Goal: Transaction & Acquisition: Purchase product/service

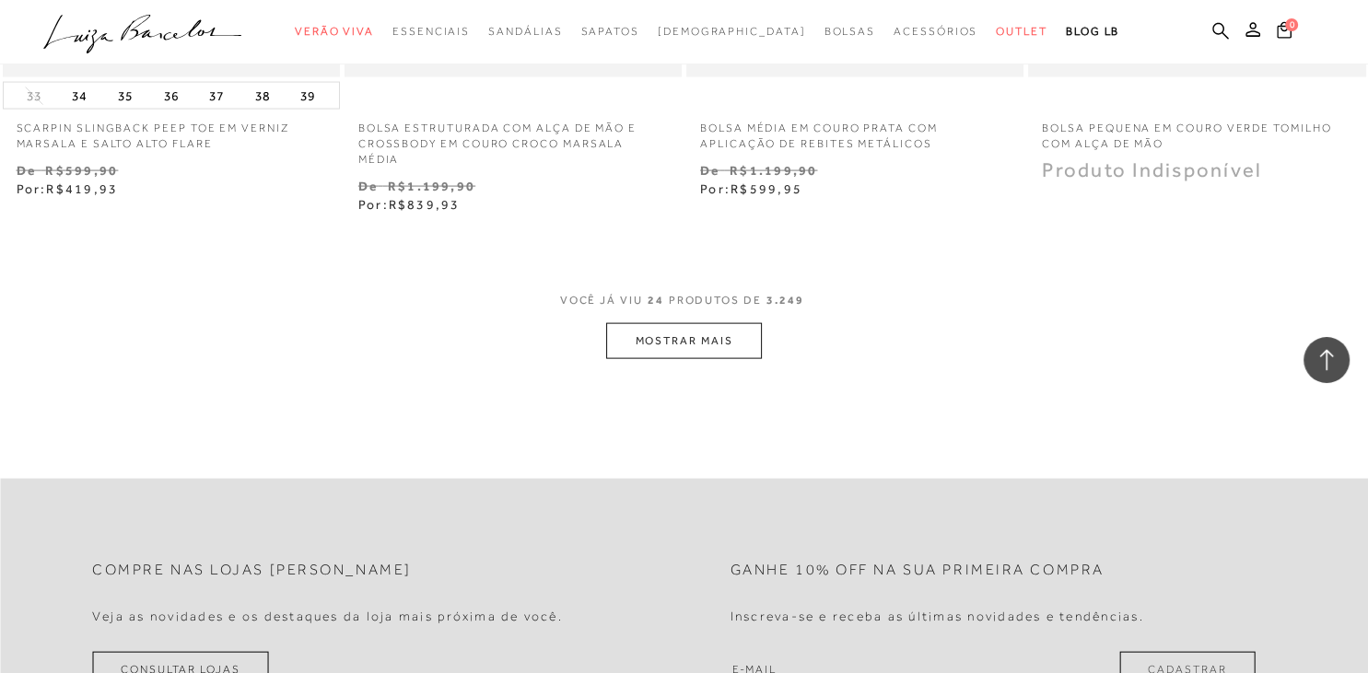
scroll to position [3890, 0]
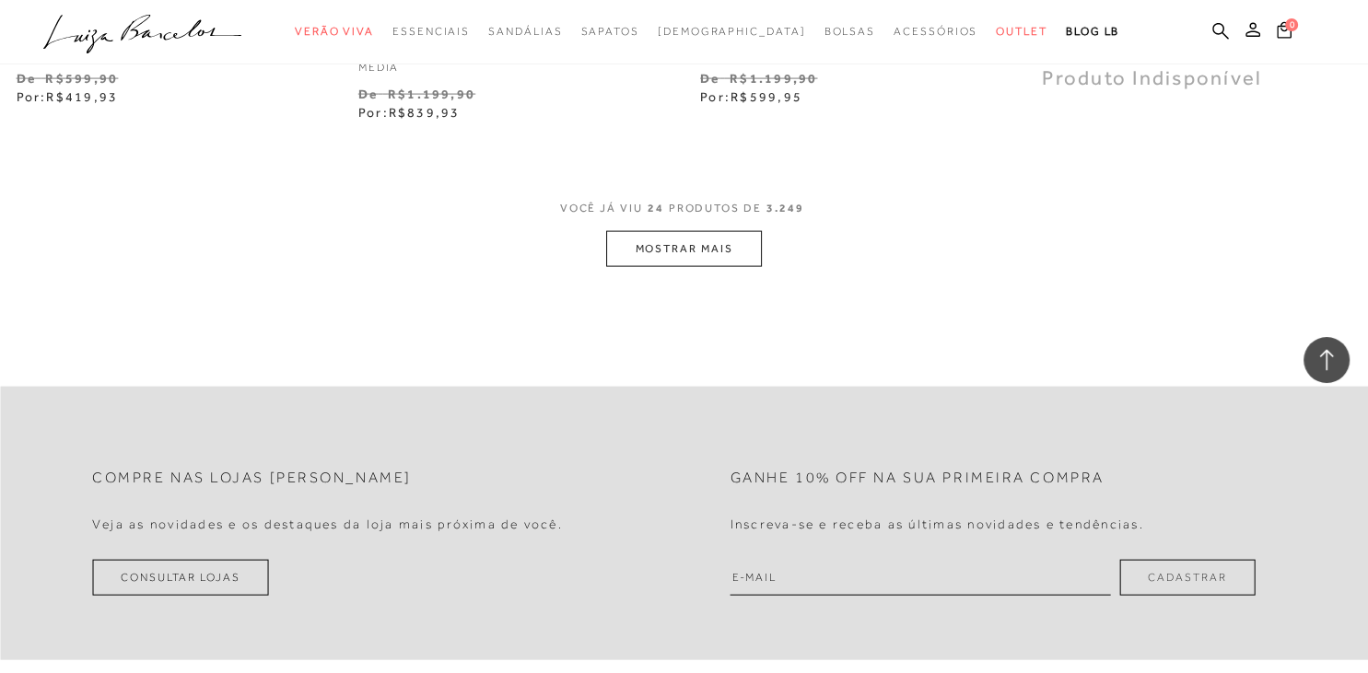
click at [651, 250] on button "MOSTRAR MAIS" at bounding box center [683, 249] width 155 height 36
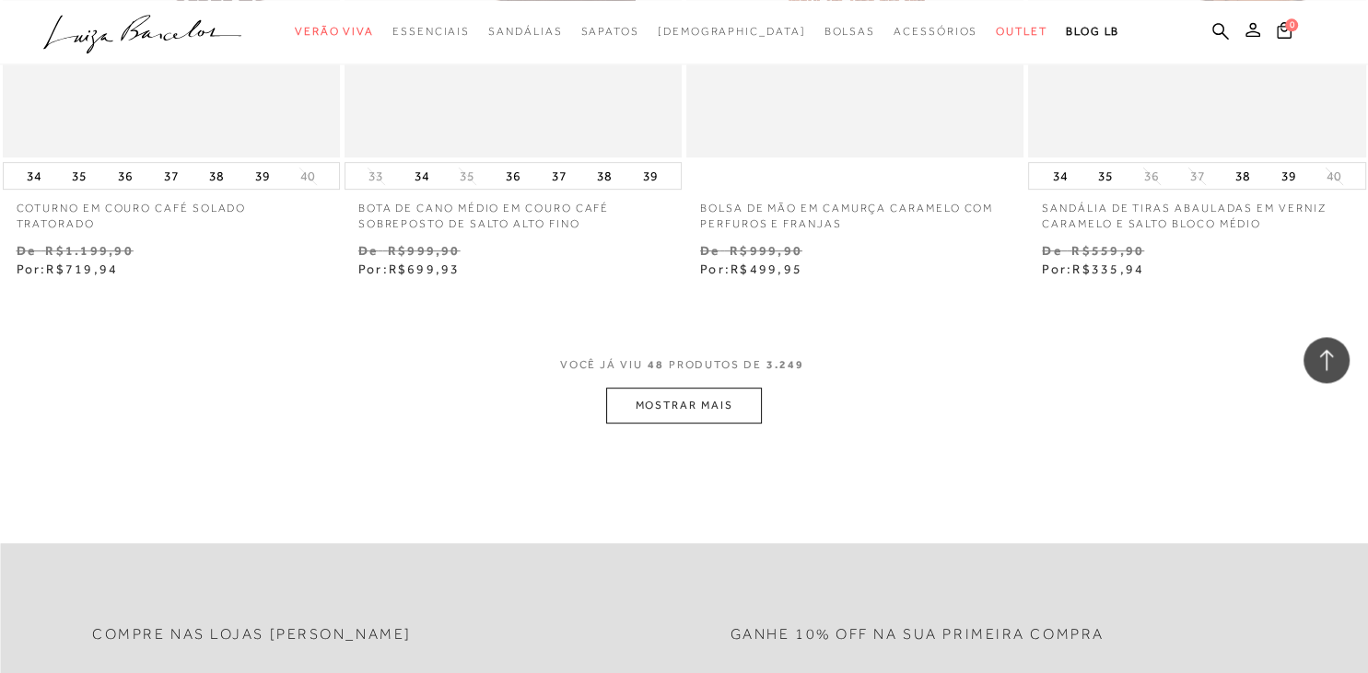
scroll to position [7683, 0]
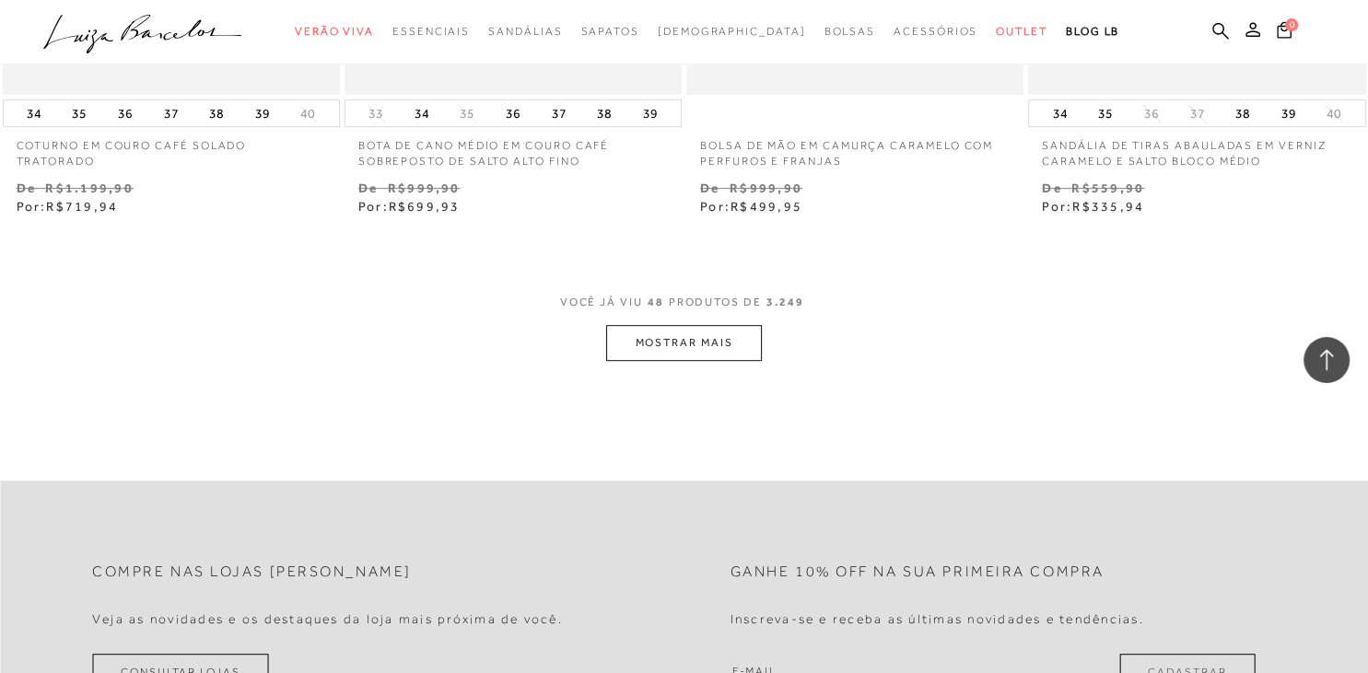
click at [702, 340] on button "MOSTRAR MAIS" at bounding box center [683, 343] width 155 height 36
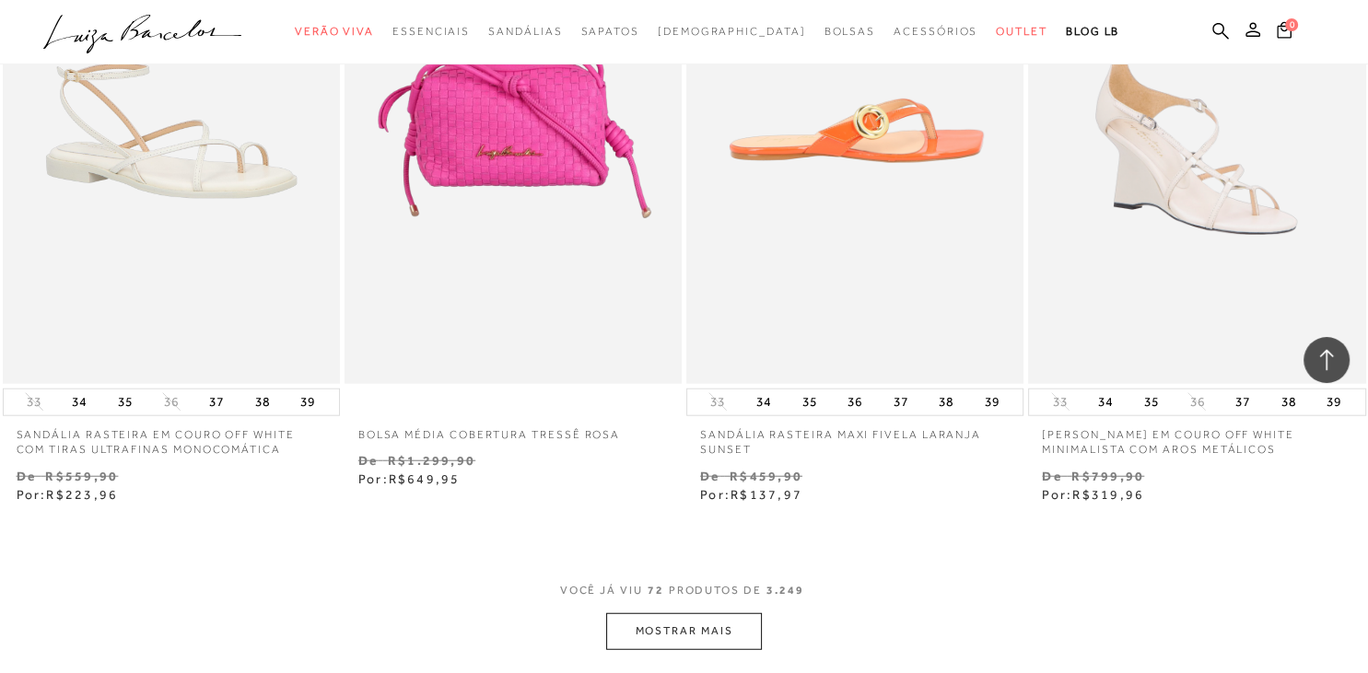
scroll to position [11379, 0]
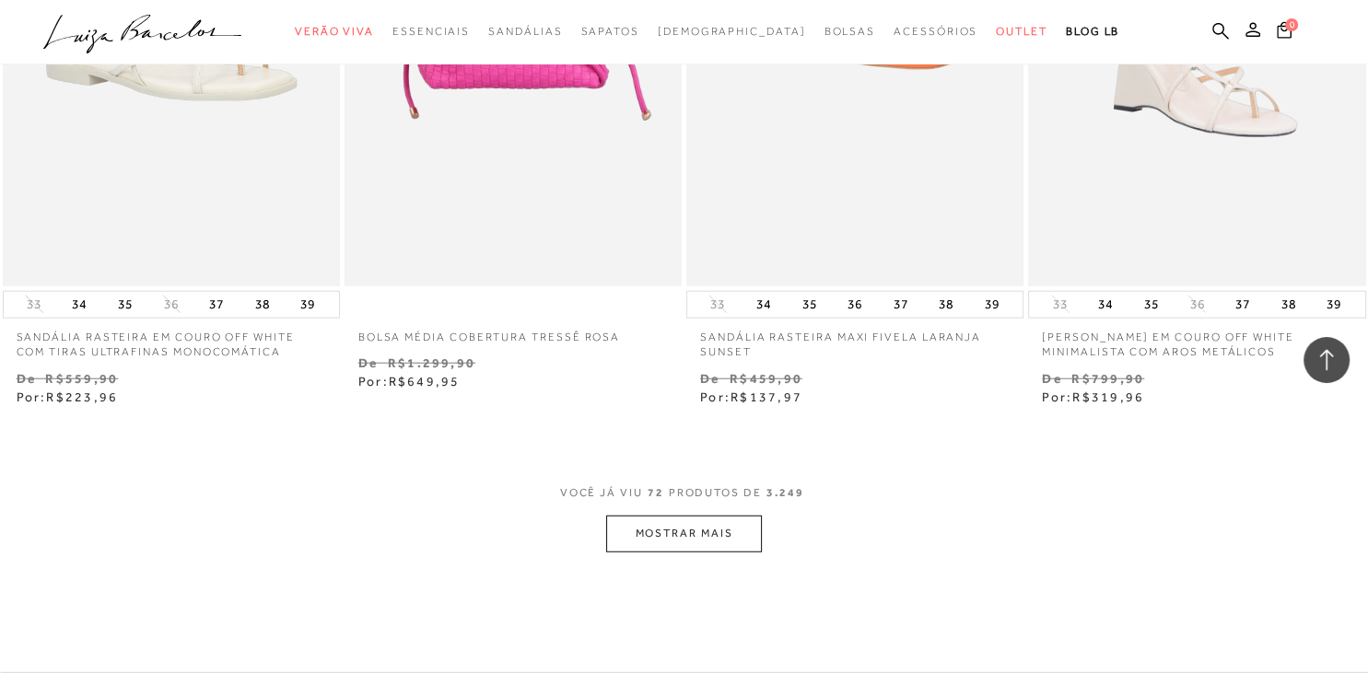
click at [704, 532] on button "MOSTRAR MAIS" at bounding box center [683, 534] width 155 height 36
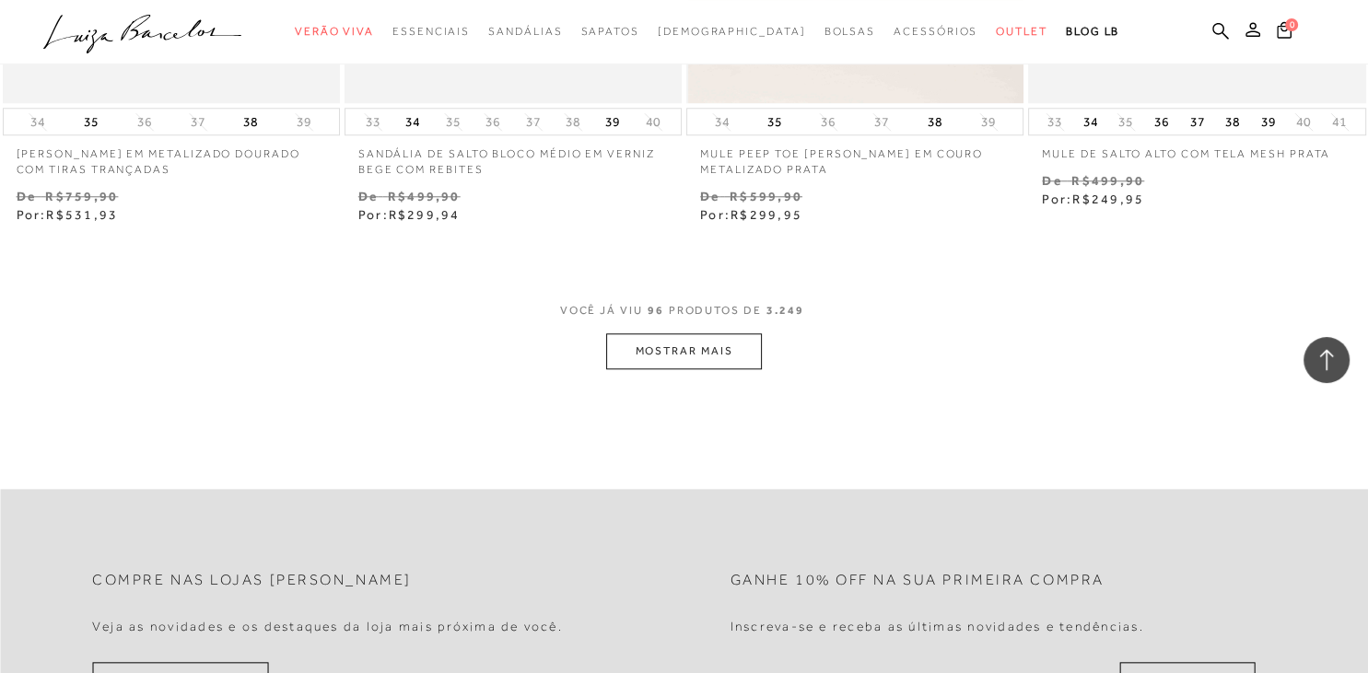
scroll to position [15562, 0]
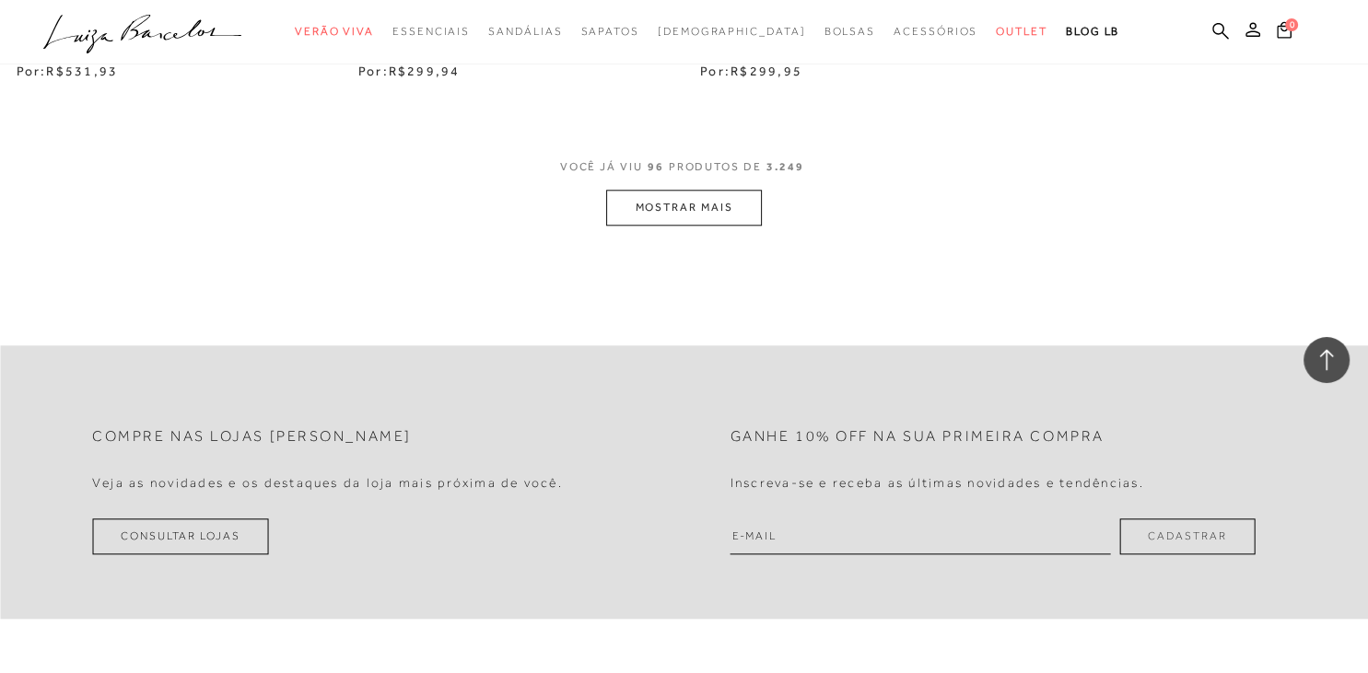
click at [639, 216] on button "MOSTRAR MAIS" at bounding box center [683, 208] width 155 height 36
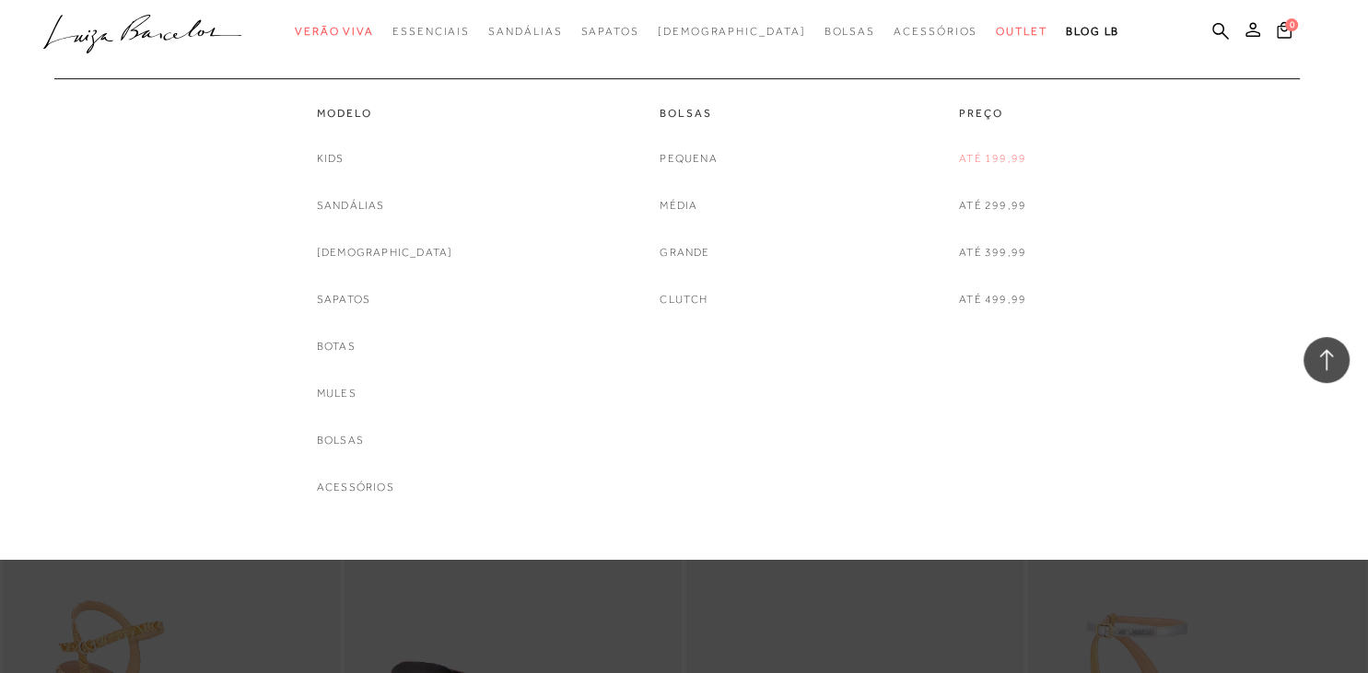
scroll to position [15659, 0]
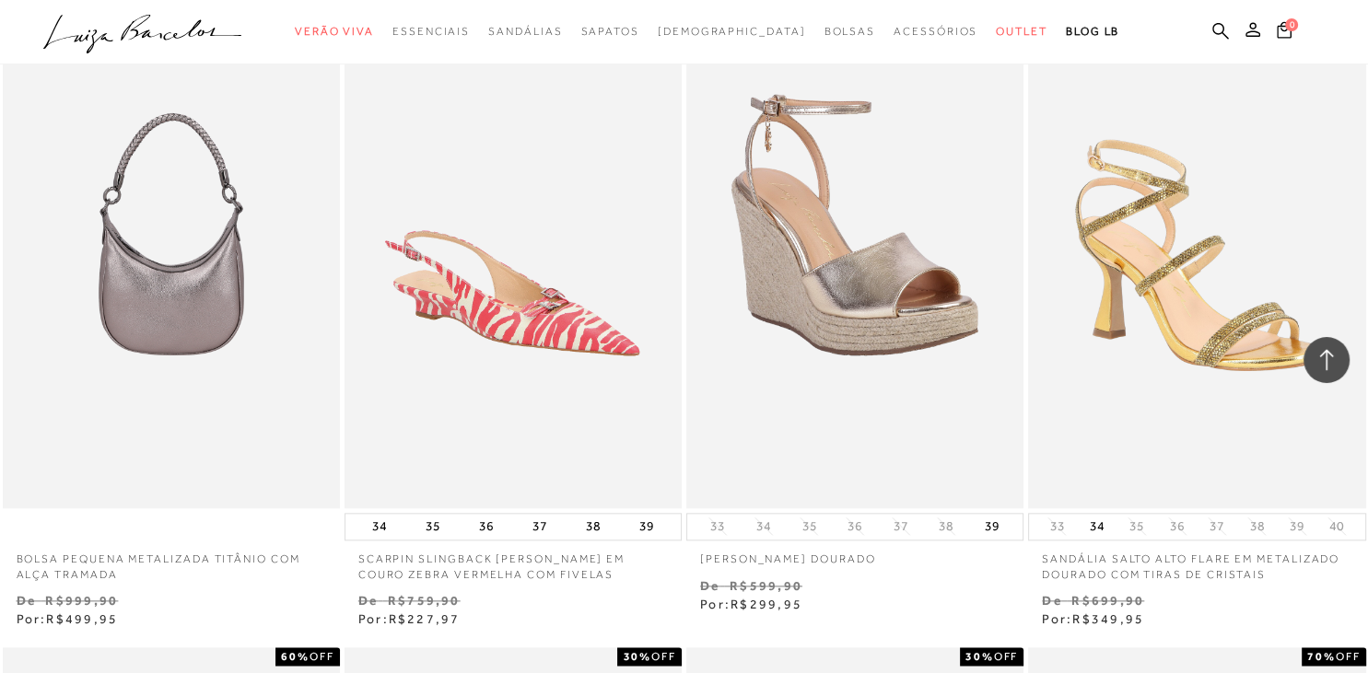
click at [1327, 356] on icon at bounding box center [1327, 359] width 14 height 21
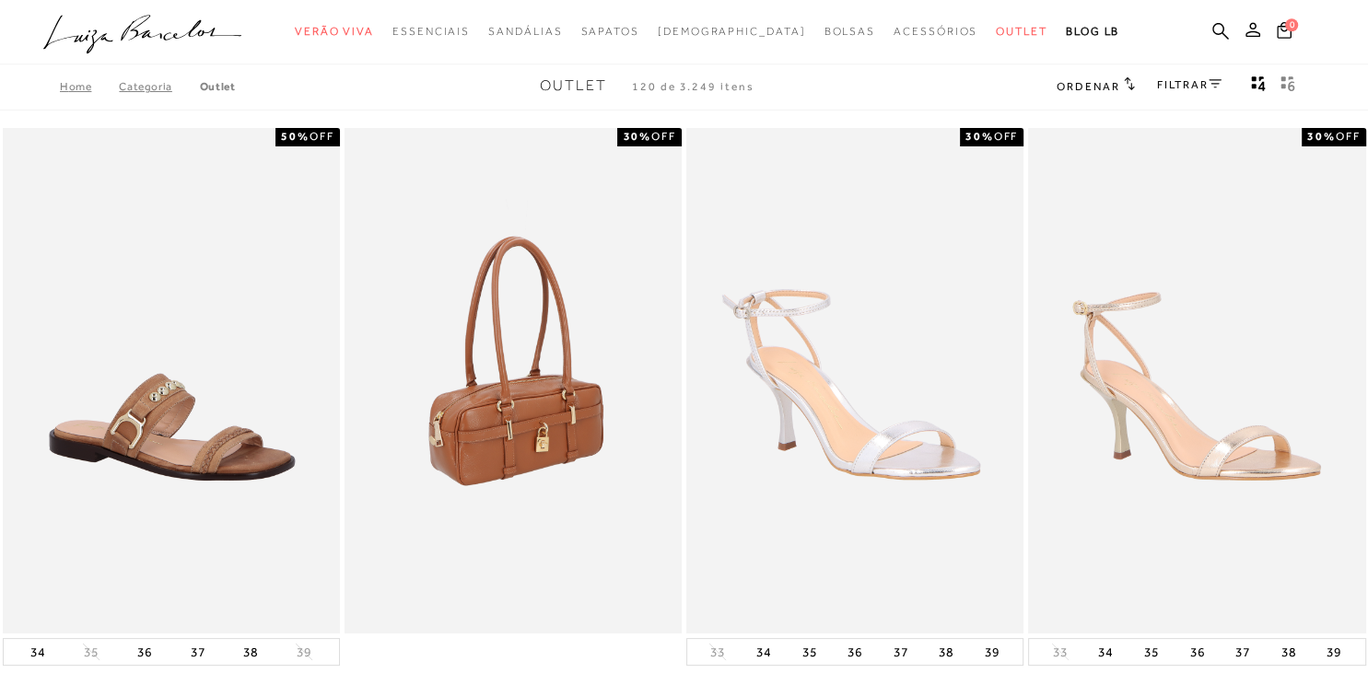
scroll to position [0, 0]
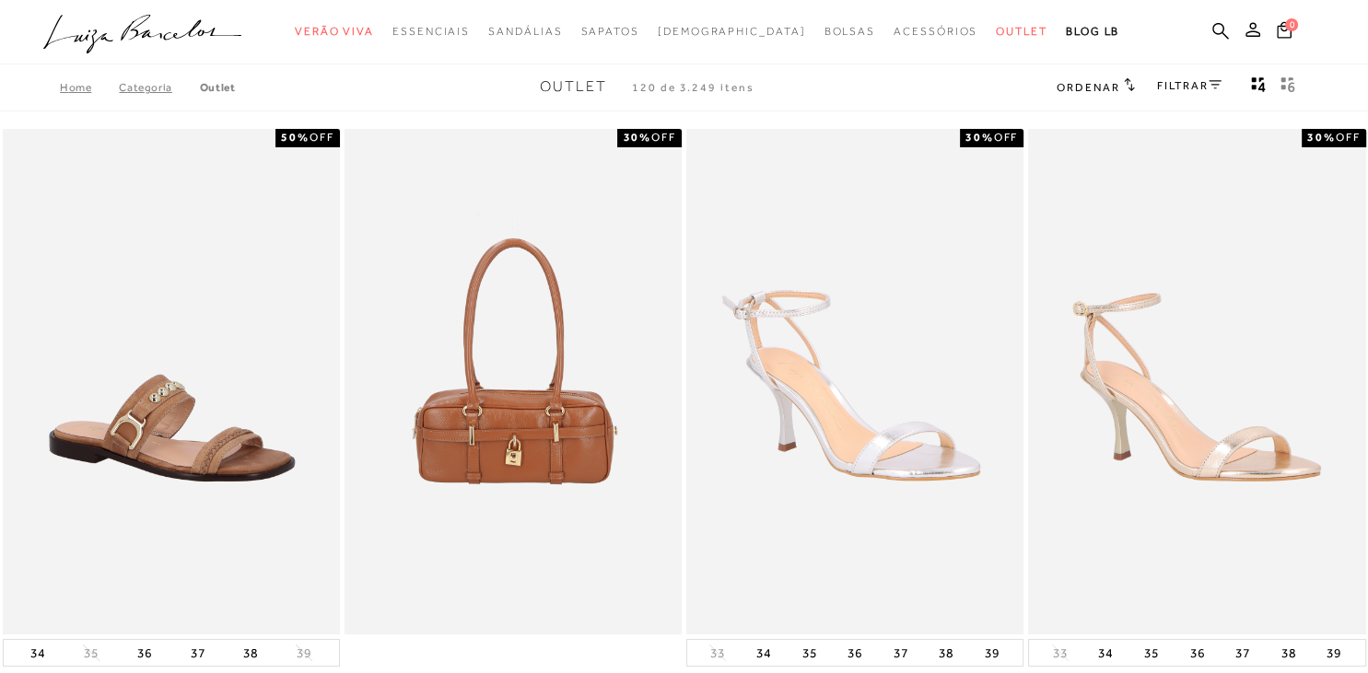
click at [146, 90] on link "Categoria" at bounding box center [159, 87] width 80 height 13
click at [230, 88] on link "Outlet" at bounding box center [218, 87] width 36 height 13
click at [1197, 87] on link "FILTRAR" at bounding box center [1189, 85] width 64 height 13
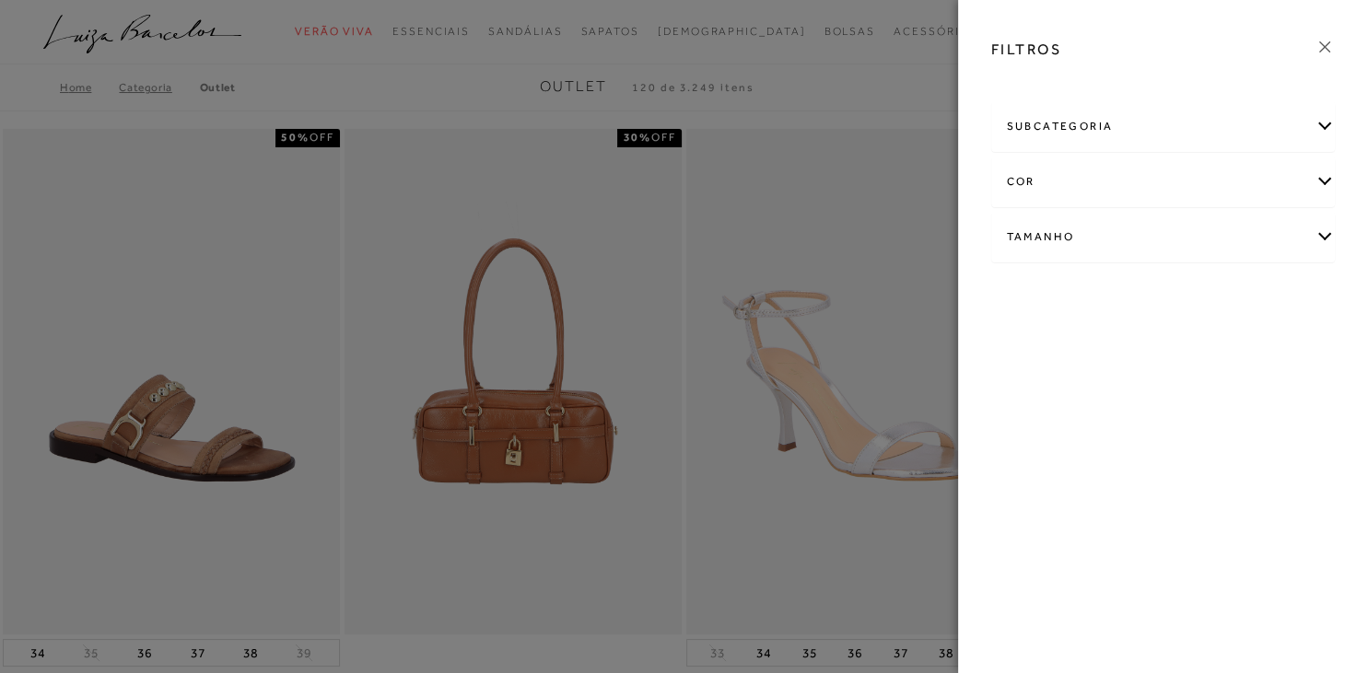
click at [1129, 123] on div "subcategoria" at bounding box center [1163, 126] width 343 height 49
click at [1070, 169] on link "Modelo" at bounding box center [1068, 176] width 38 height 19
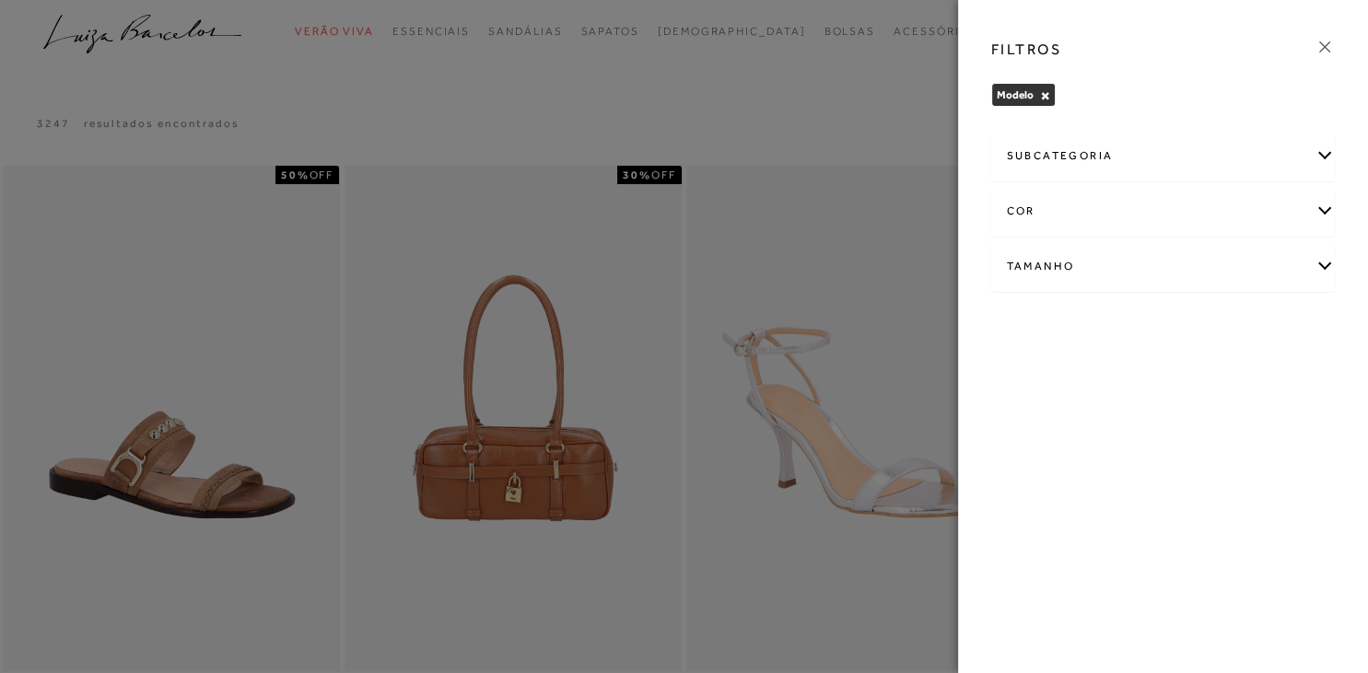
click at [1044, 96] on button "×" at bounding box center [1045, 95] width 10 height 13
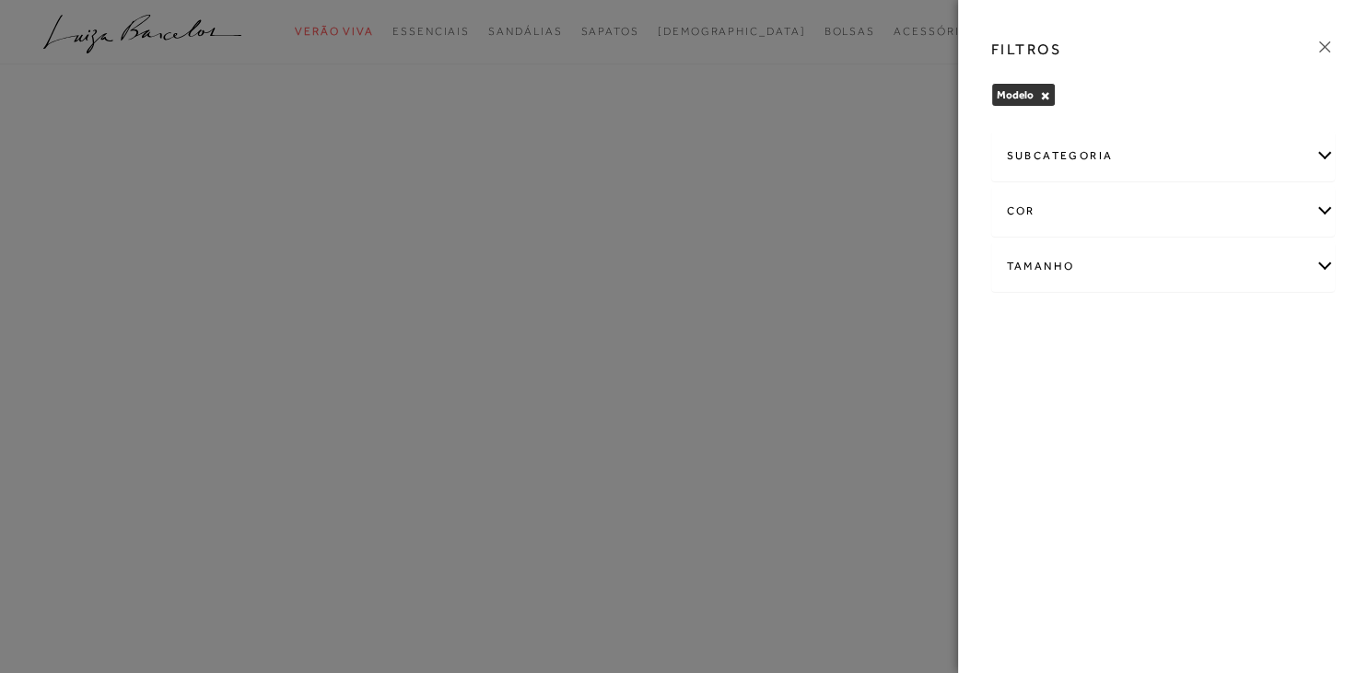
click at [1330, 43] on icon at bounding box center [1324, 47] width 20 height 20
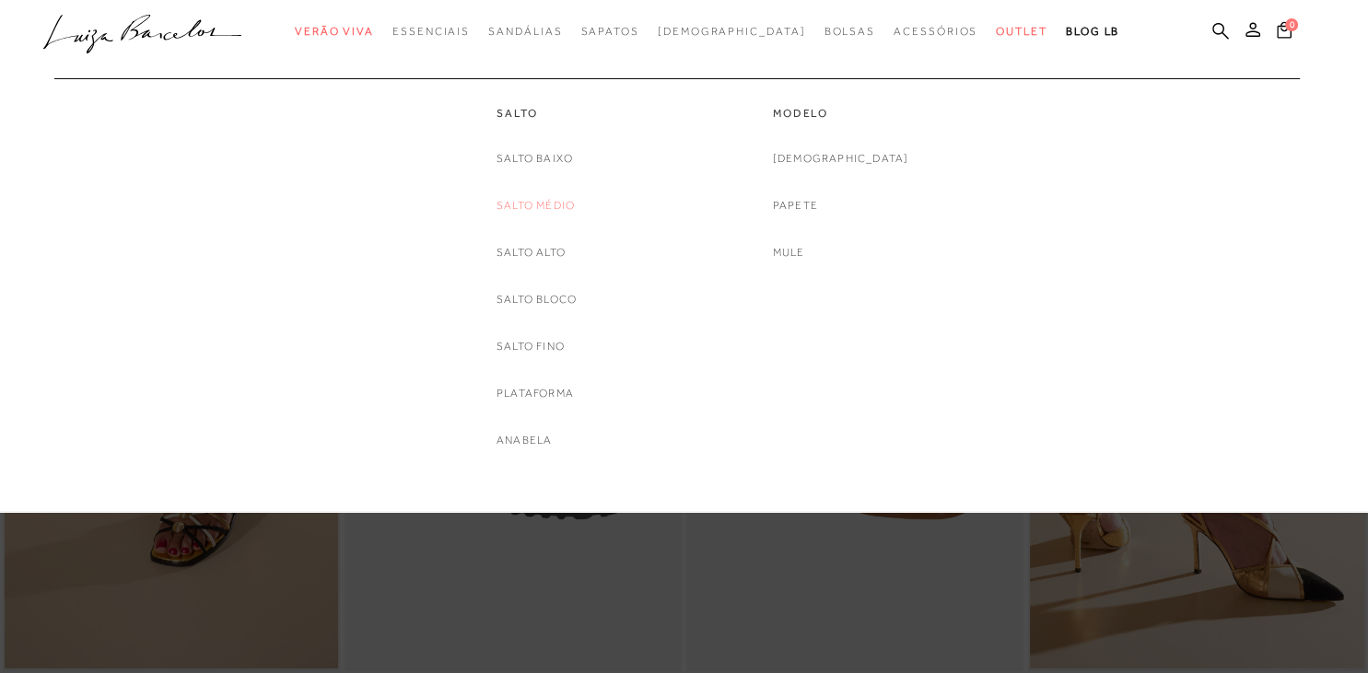
click at [554, 204] on link "Salto Médio" at bounding box center [535, 205] width 78 height 19
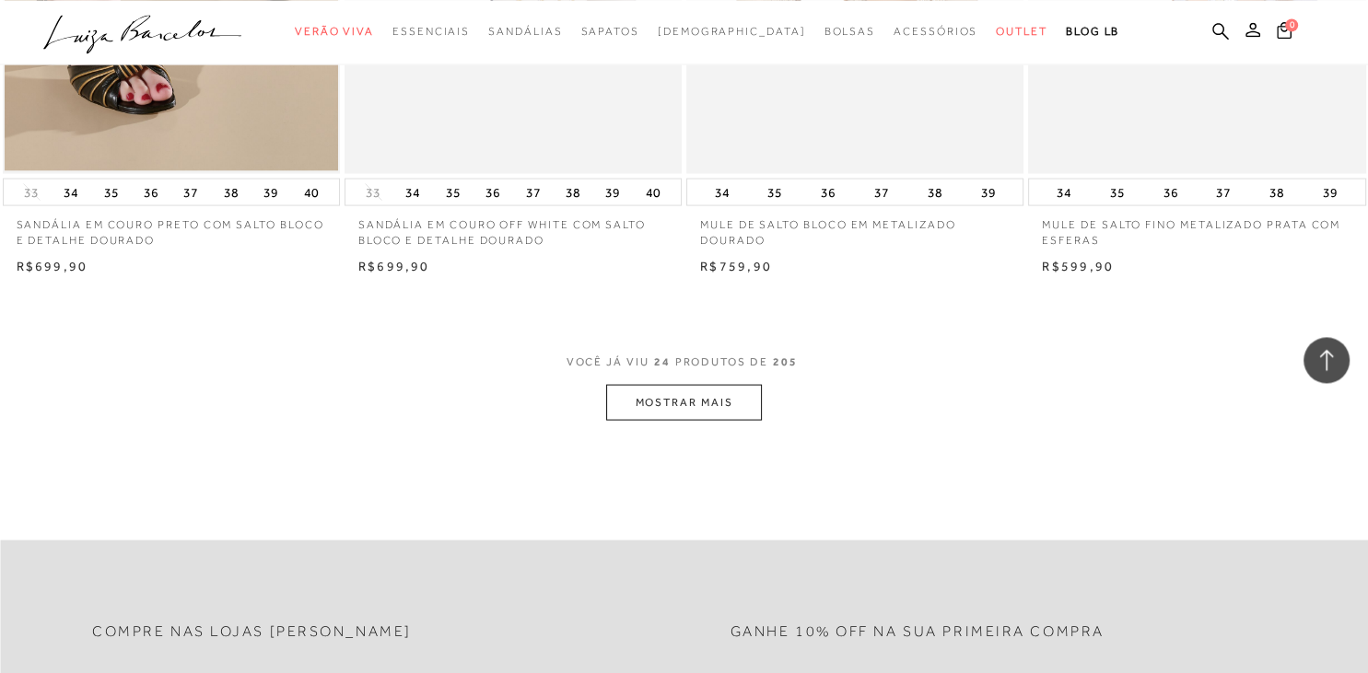
scroll to position [3695, 0]
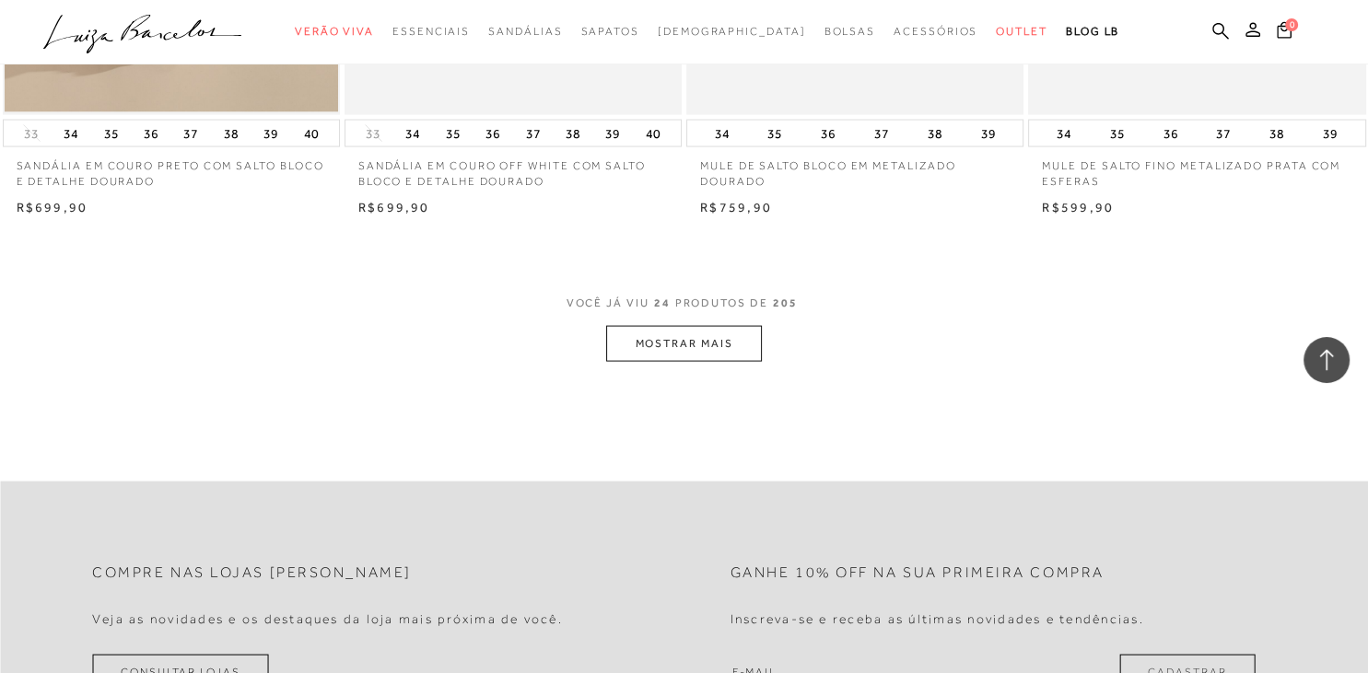
click at [717, 331] on button "MOSTRAR MAIS" at bounding box center [683, 344] width 155 height 36
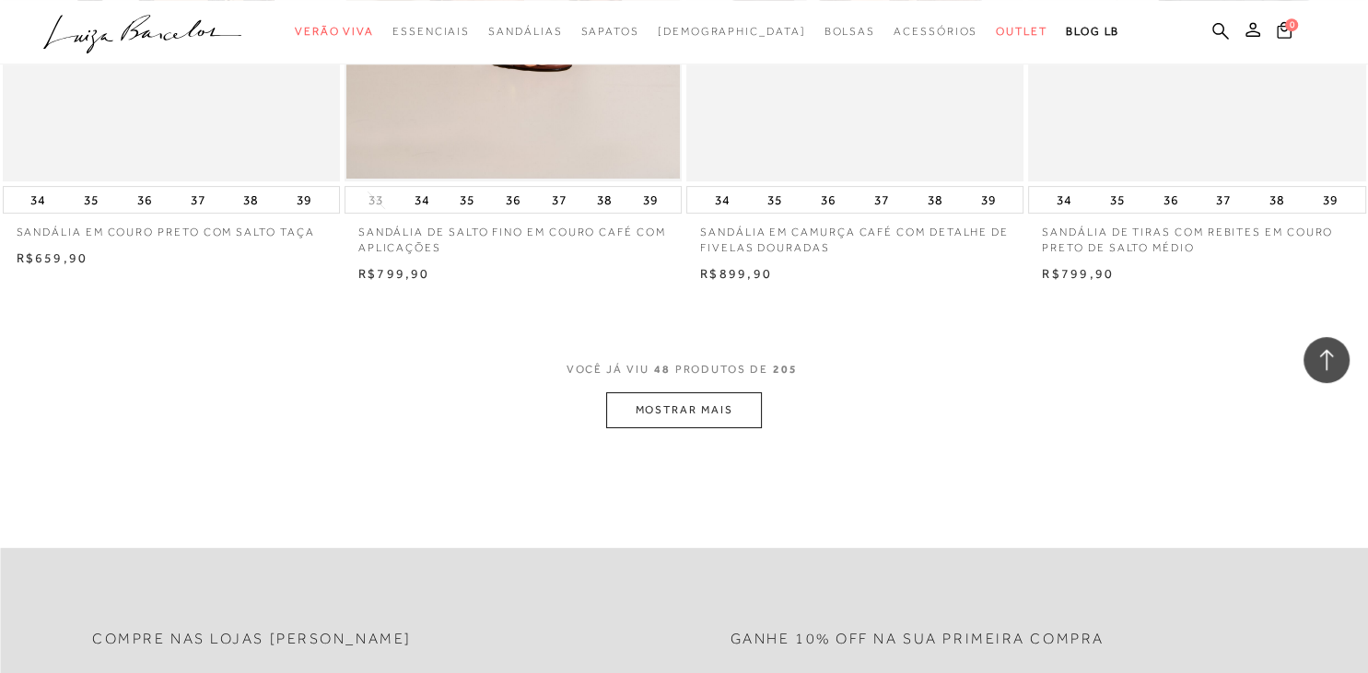
scroll to position [7391, 0]
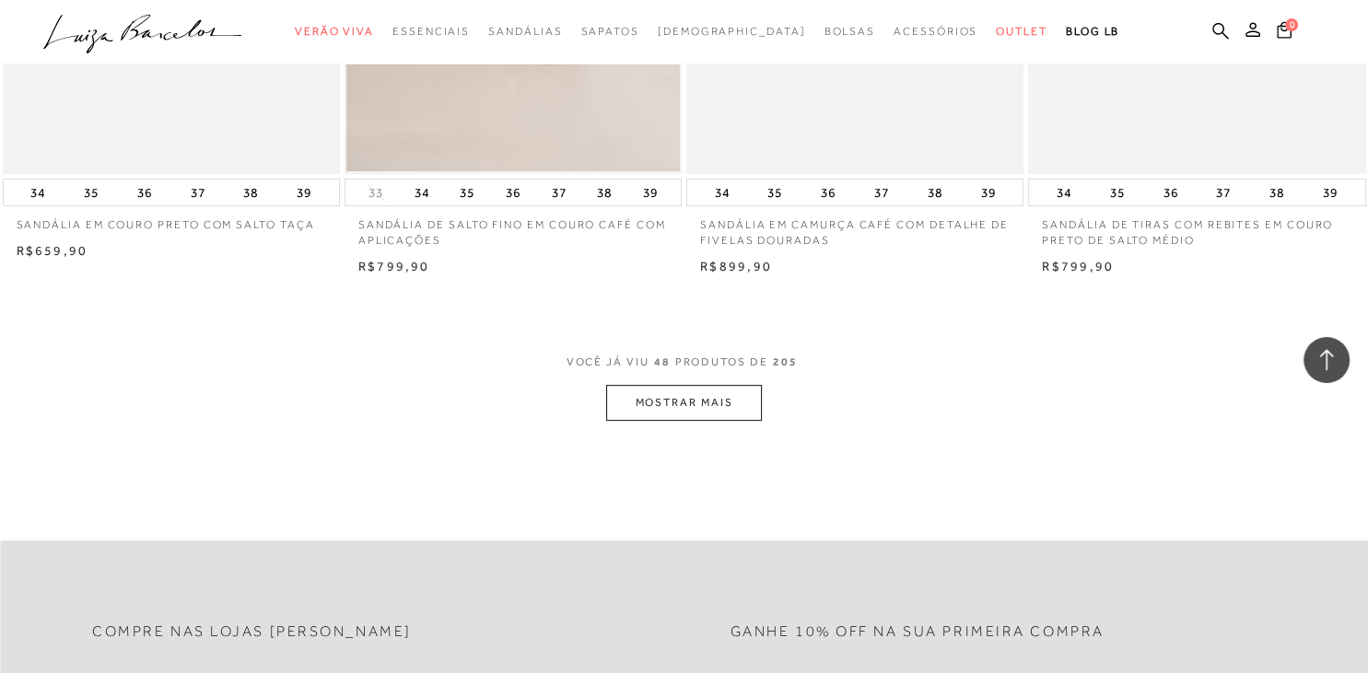
click at [650, 404] on button "MOSTRAR MAIS" at bounding box center [683, 403] width 155 height 36
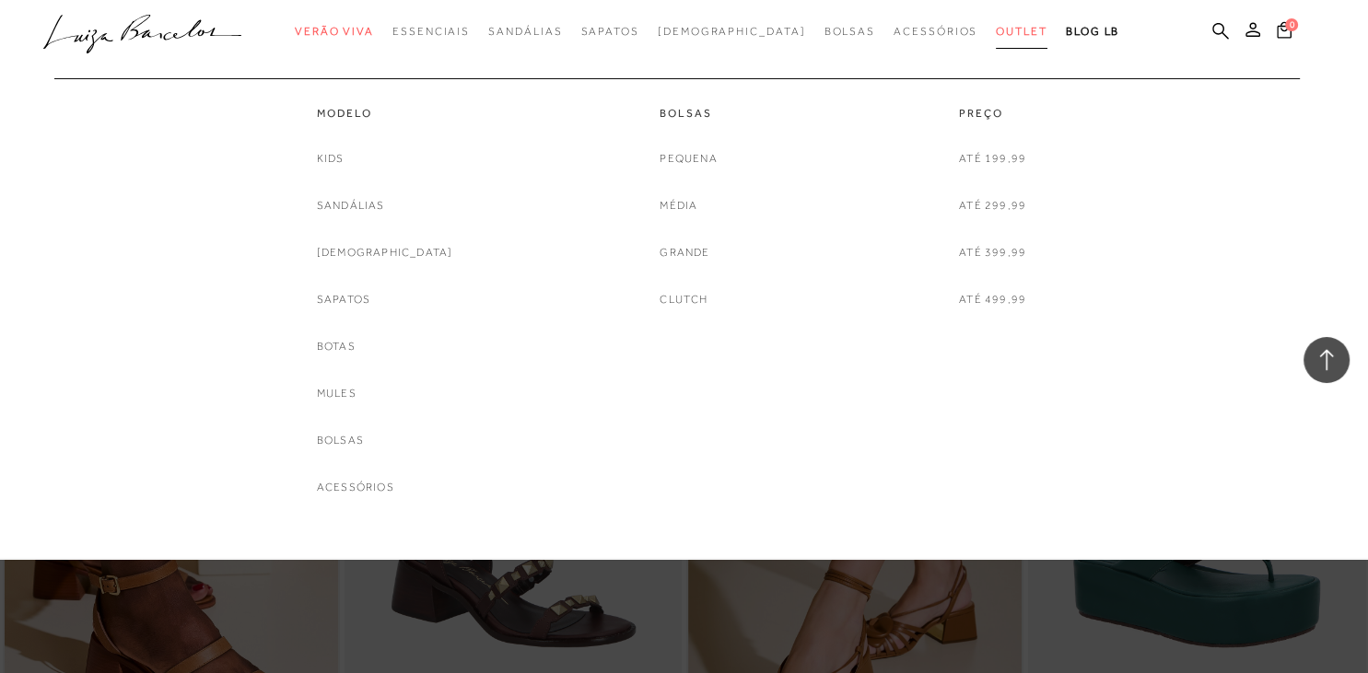
click at [996, 21] on link "Outlet" at bounding box center [1022, 32] width 52 height 34
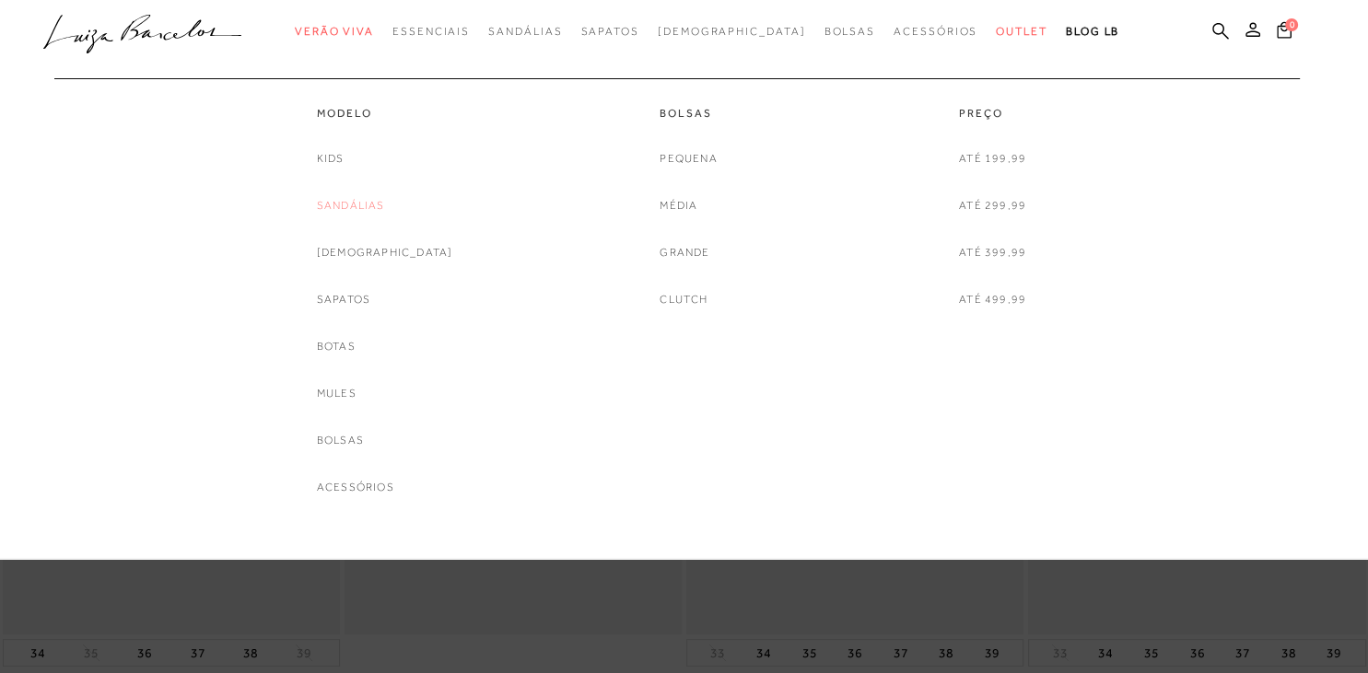
click at [385, 204] on link "Sandálias" at bounding box center [351, 205] width 68 height 19
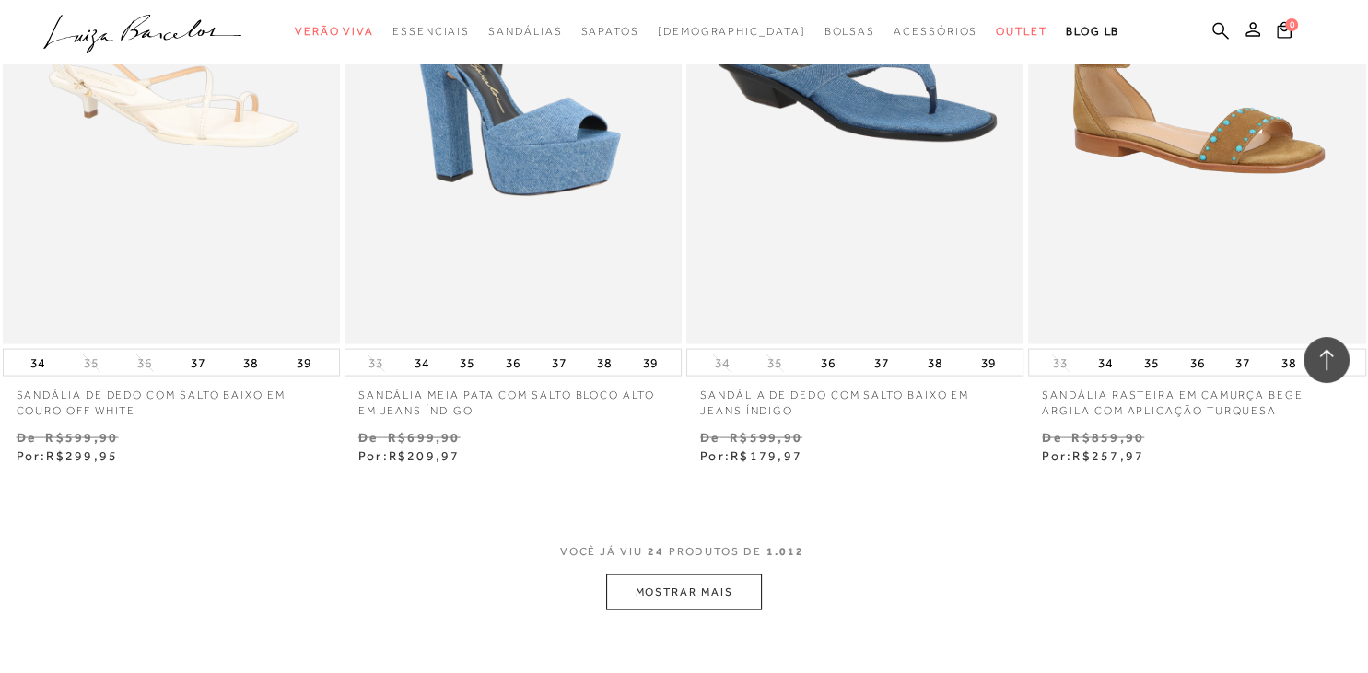
scroll to position [3793, 0]
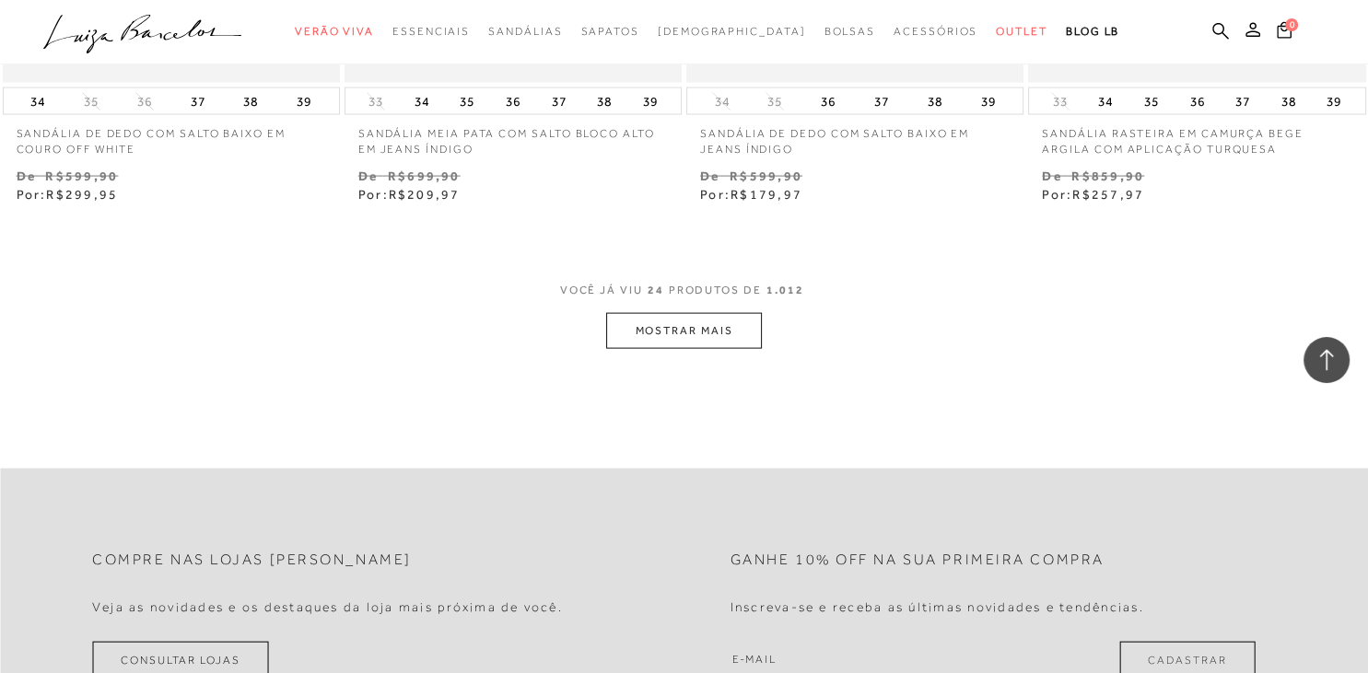
click at [702, 336] on button "MOSTRAR MAIS" at bounding box center [683, 331] width 155 height 36
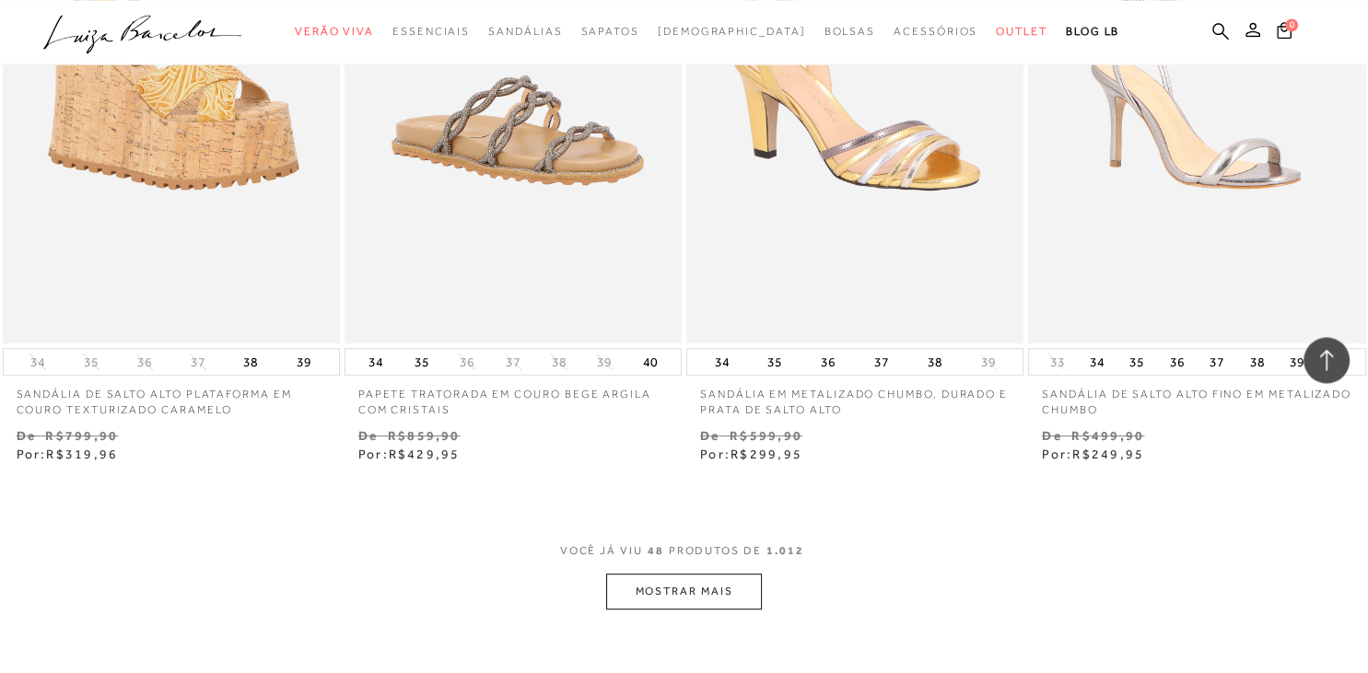
scroll to position [7489, 0]
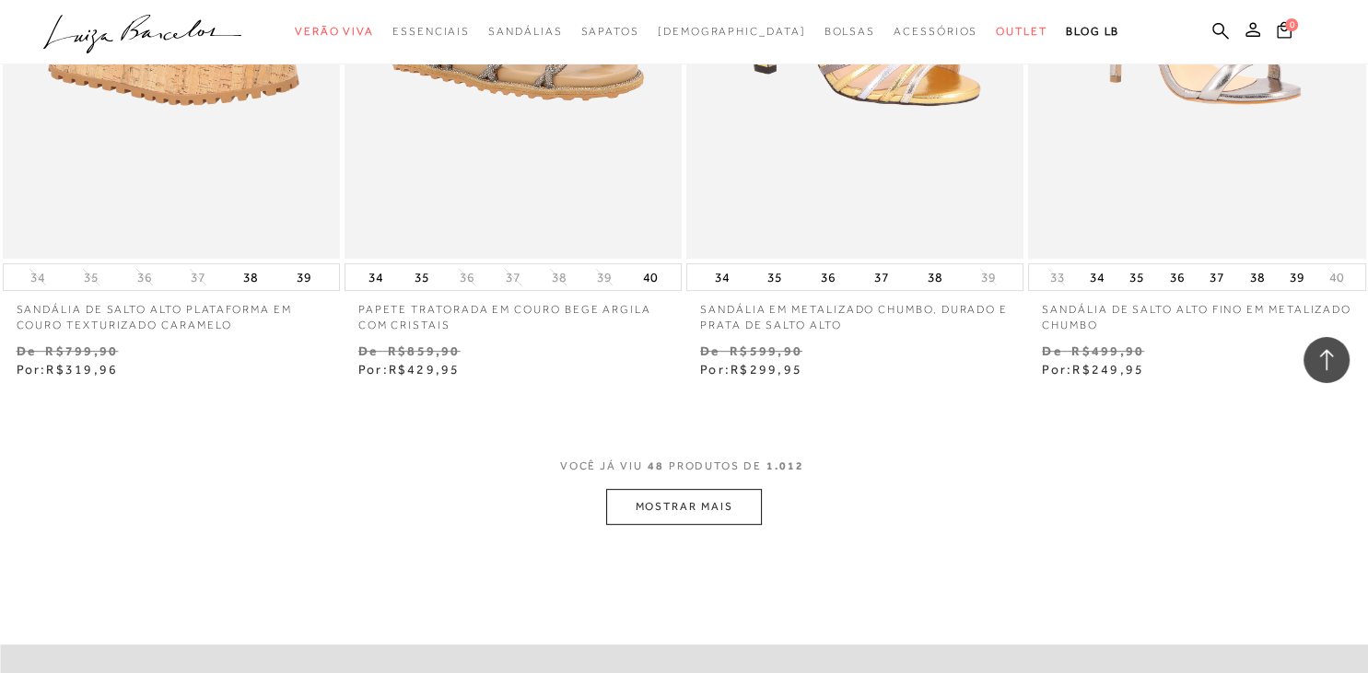
click at [721, 493] on button "MOSTRAR MAIS" at bounding box center [683, 507] width 155 height 36
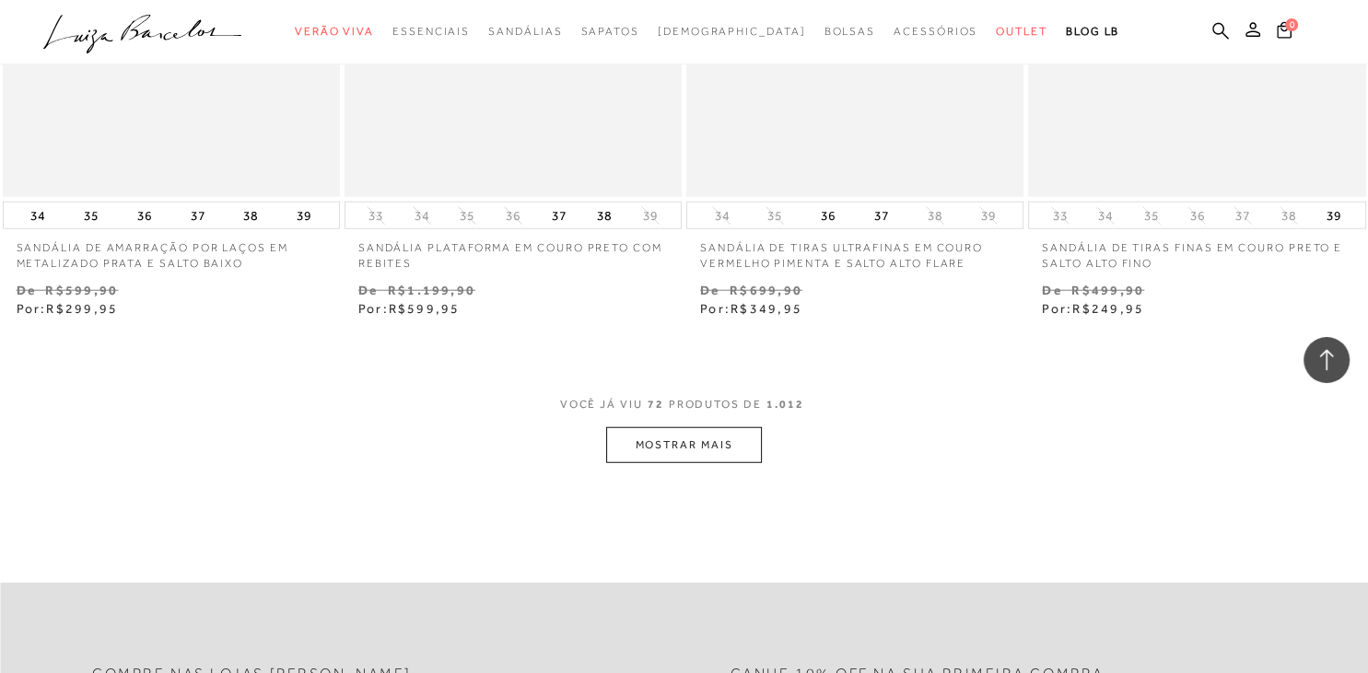
scroll to position [11476, 0]
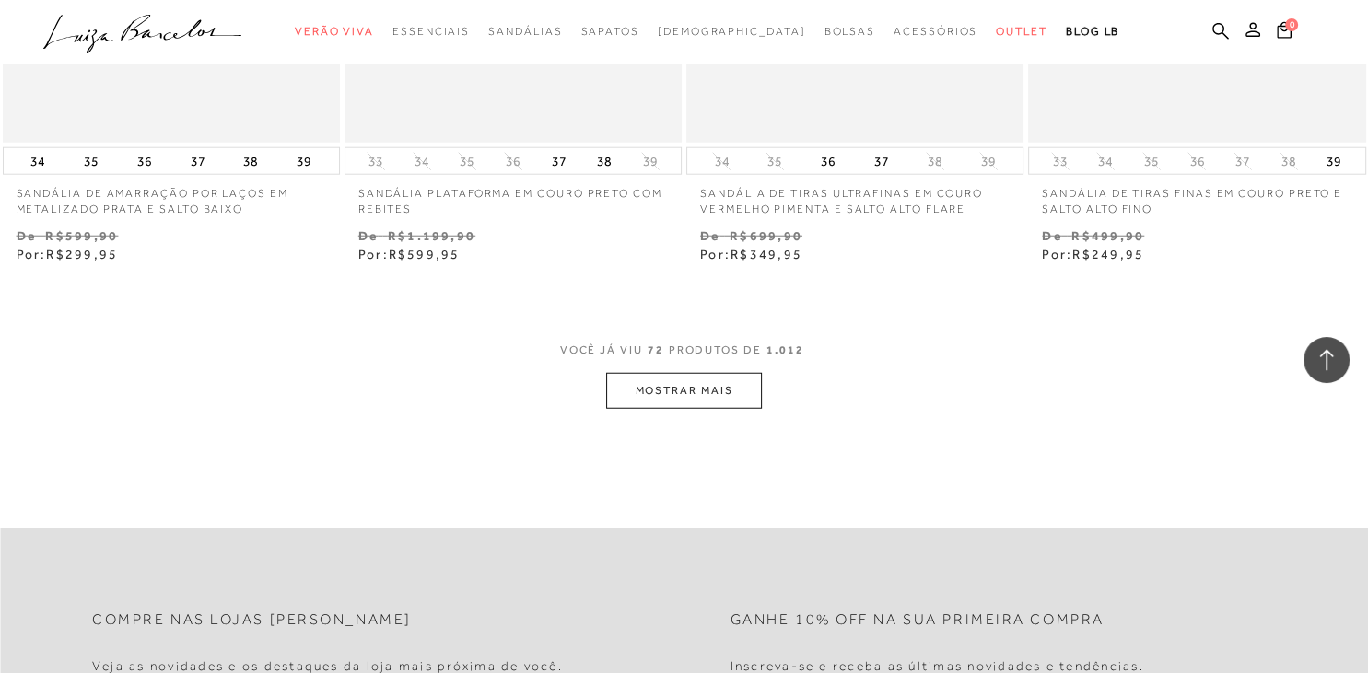
click at [746, 376] on button "MOSTRAR MAIS" at bounding box center [683, 391] width 155 height 36
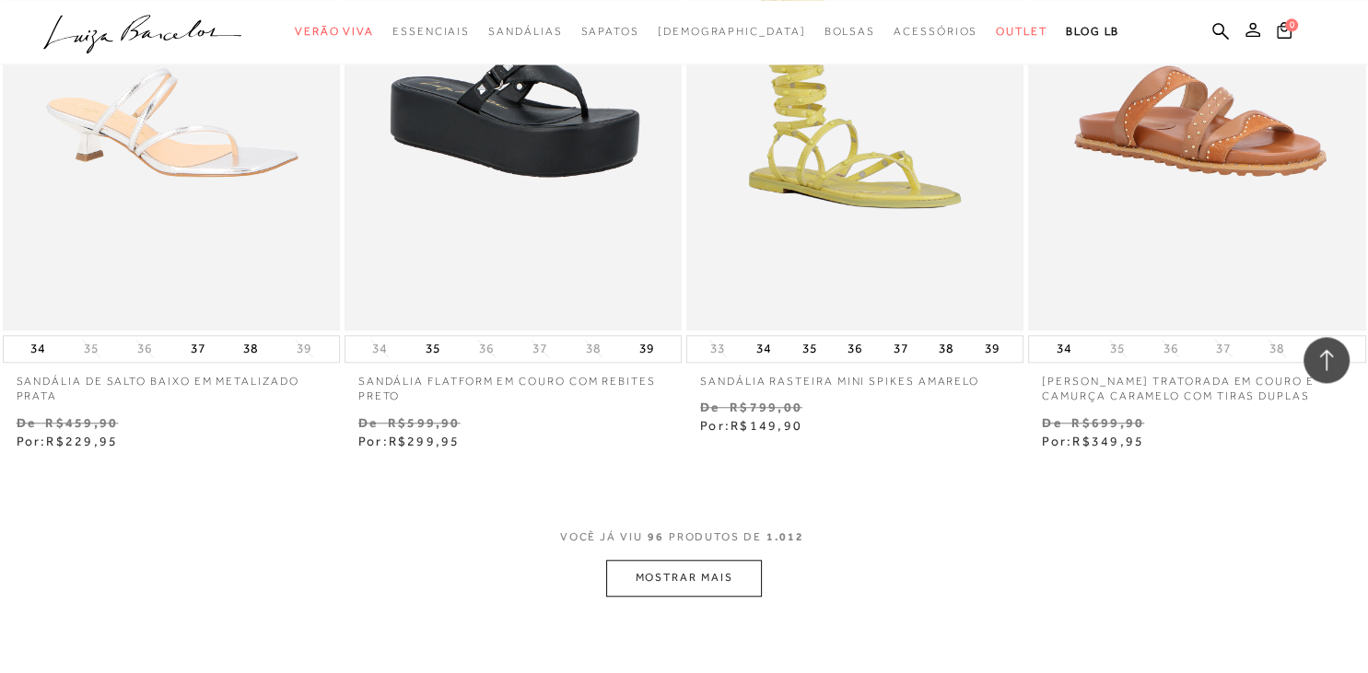
scroll to position [15464, 0]
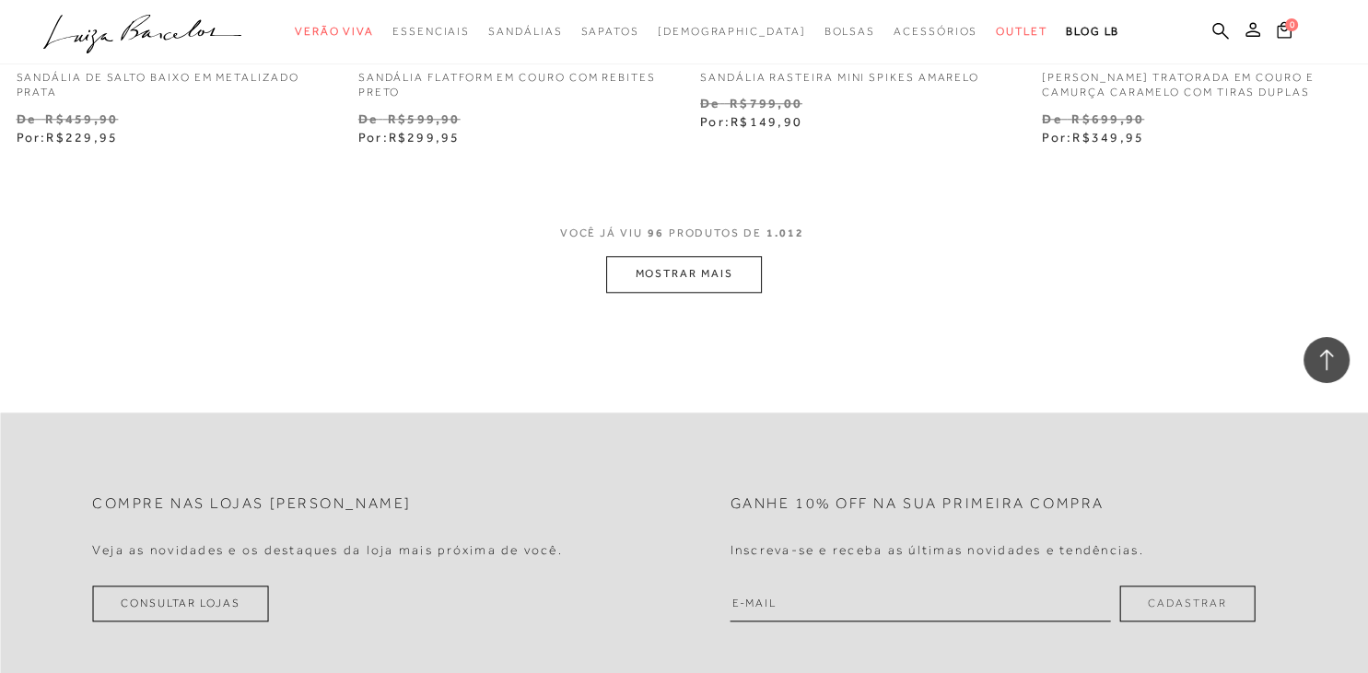
click at [699, 282] on button "MOSTRAR MAIS" at bounding box center [683, 274] width 155 height 36
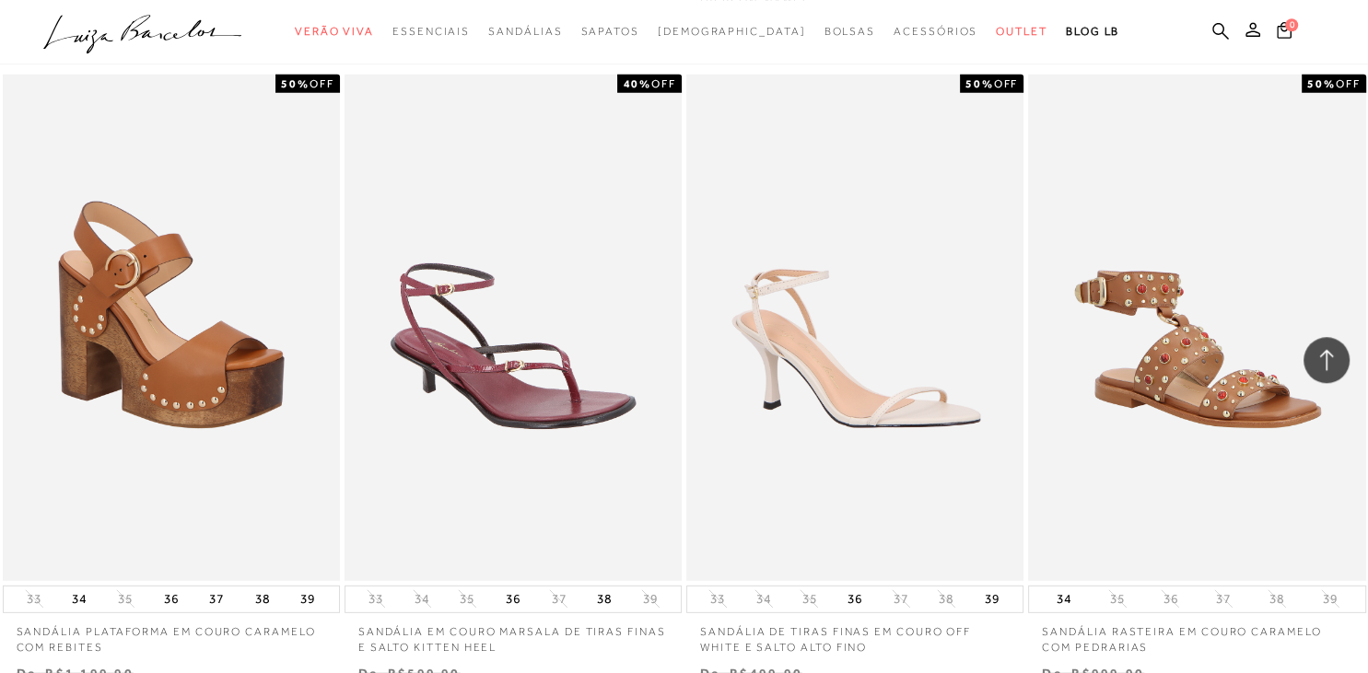
scroll to position [18966, 0]
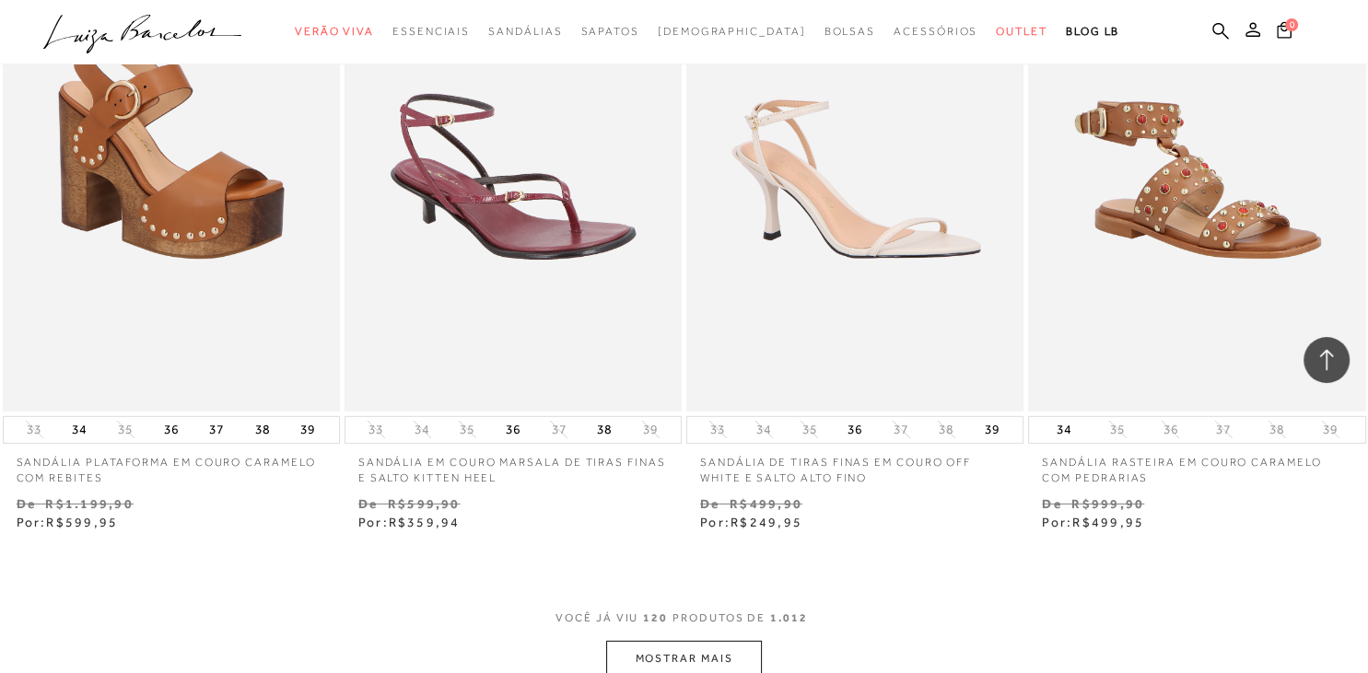
click at [727, 641] on button "MOSTRAR MAIS" at bounding box center [683, 659] width 155 height 36
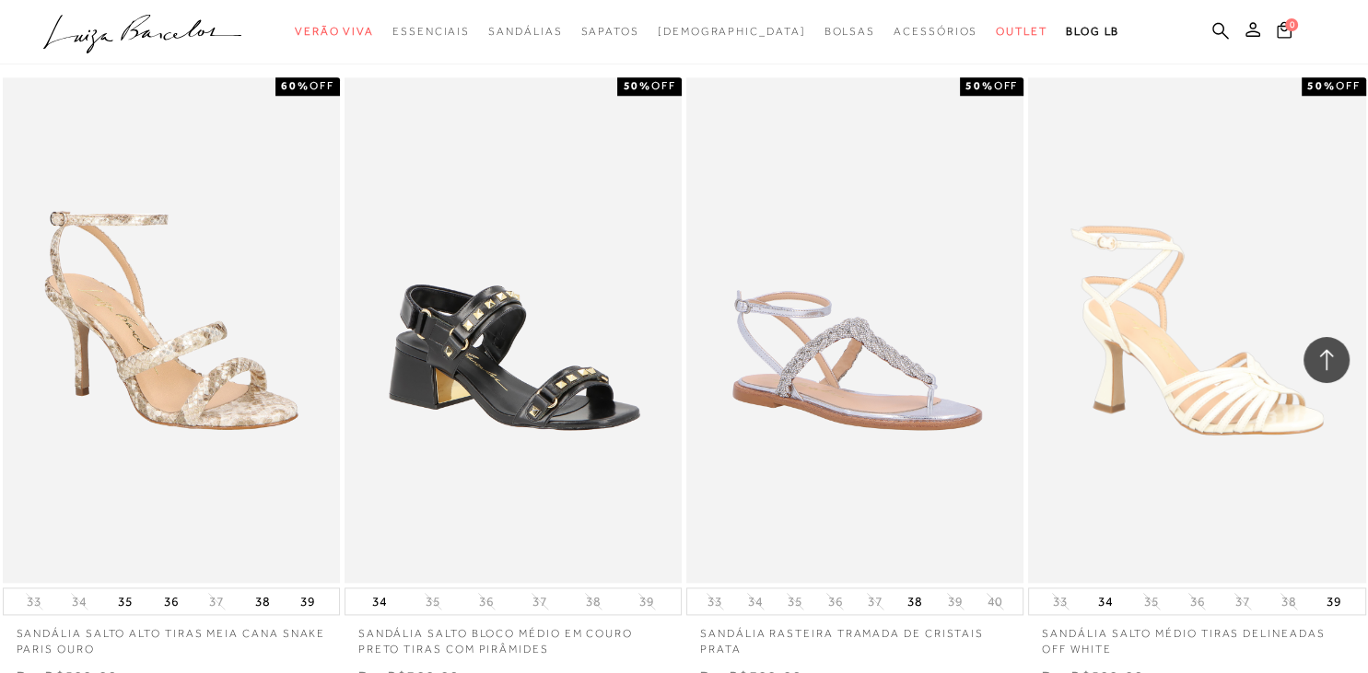
scroll to position [22948, 0]
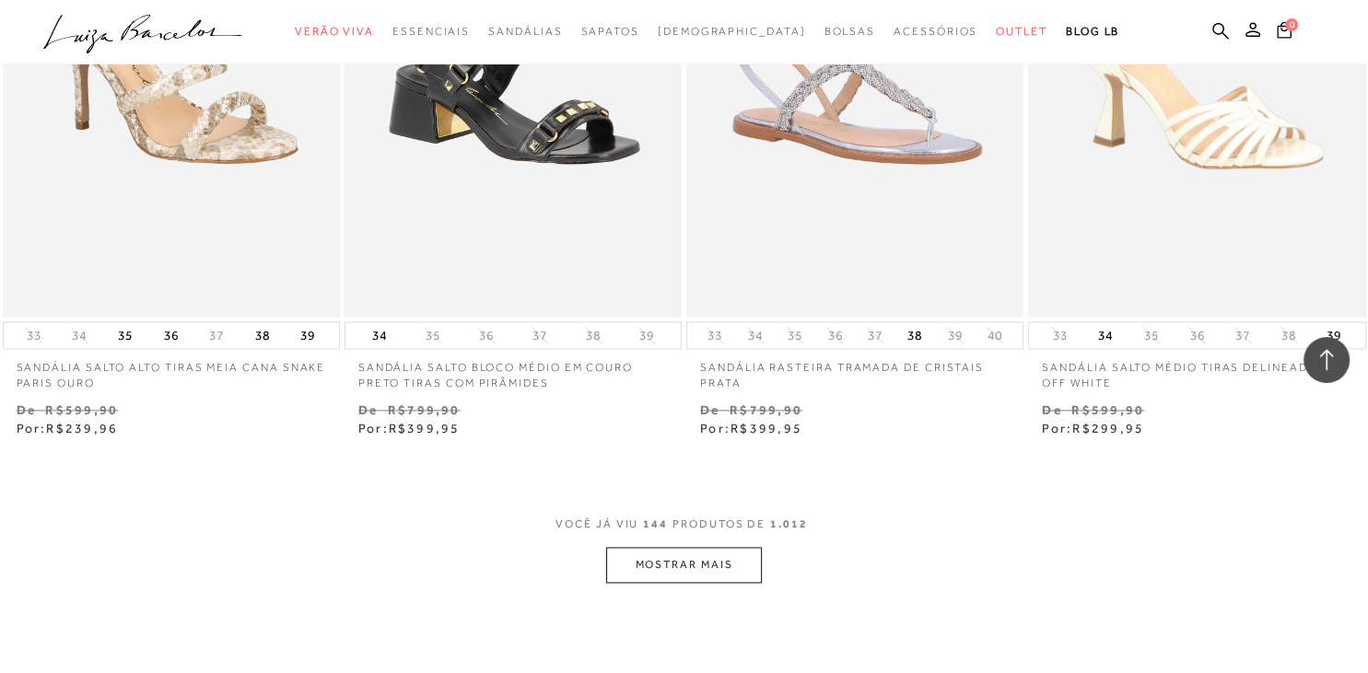
click at [660, 547] on button "MOSTRAR MAIS" at bounding box center [683, 565] width 155 height 36
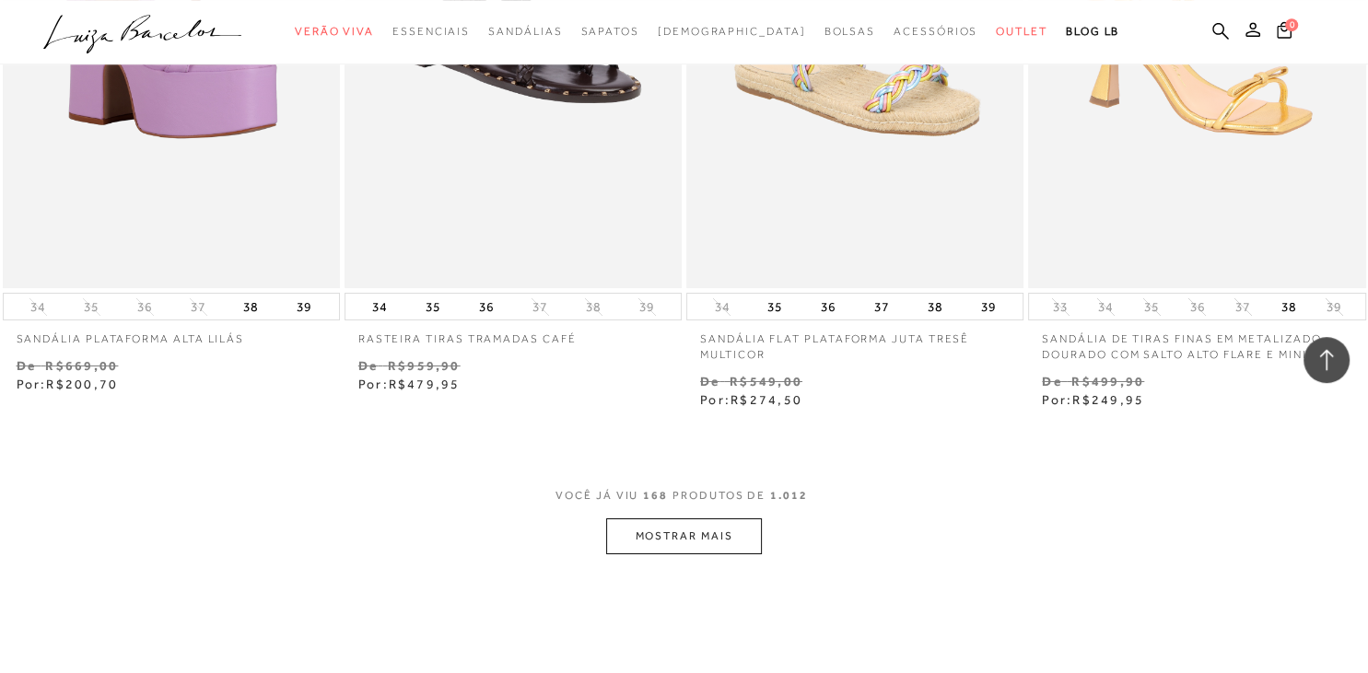
scroll to position [26838, 0]
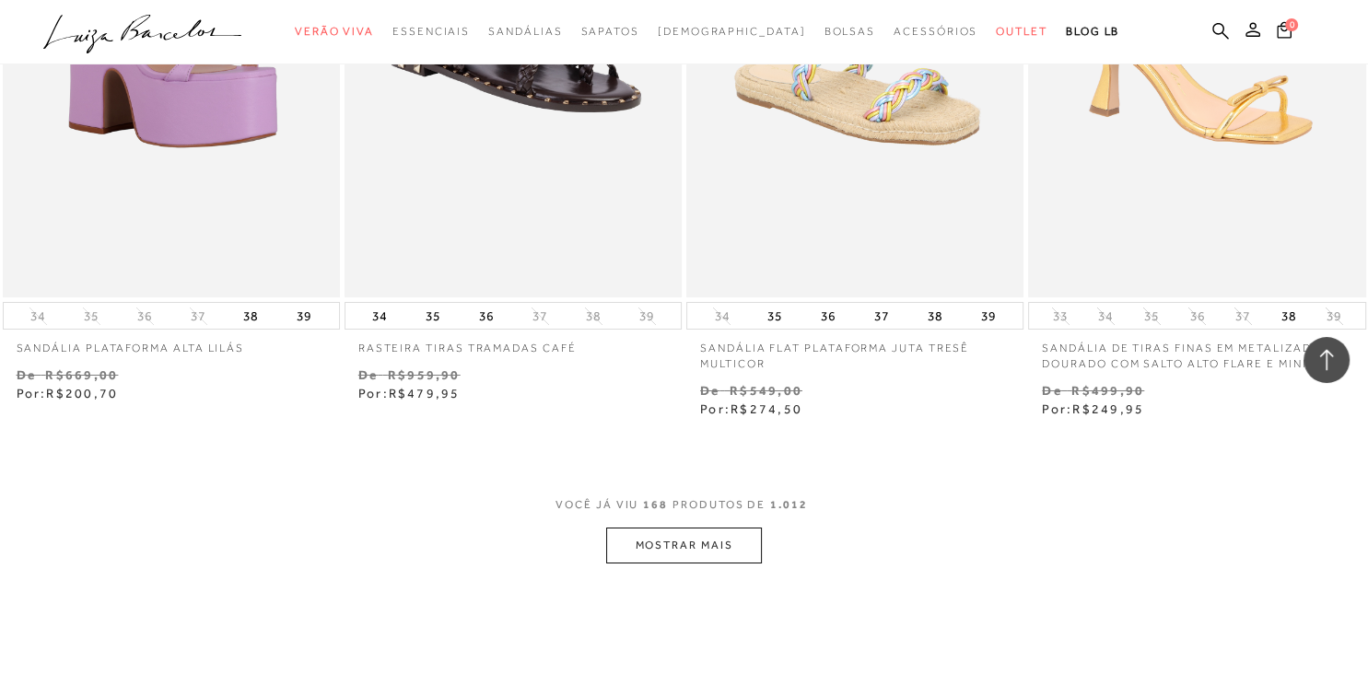
click at [723, 528] on button "MOSTRAR MAIS" at bounding box center [683, 546] width 155 height 36
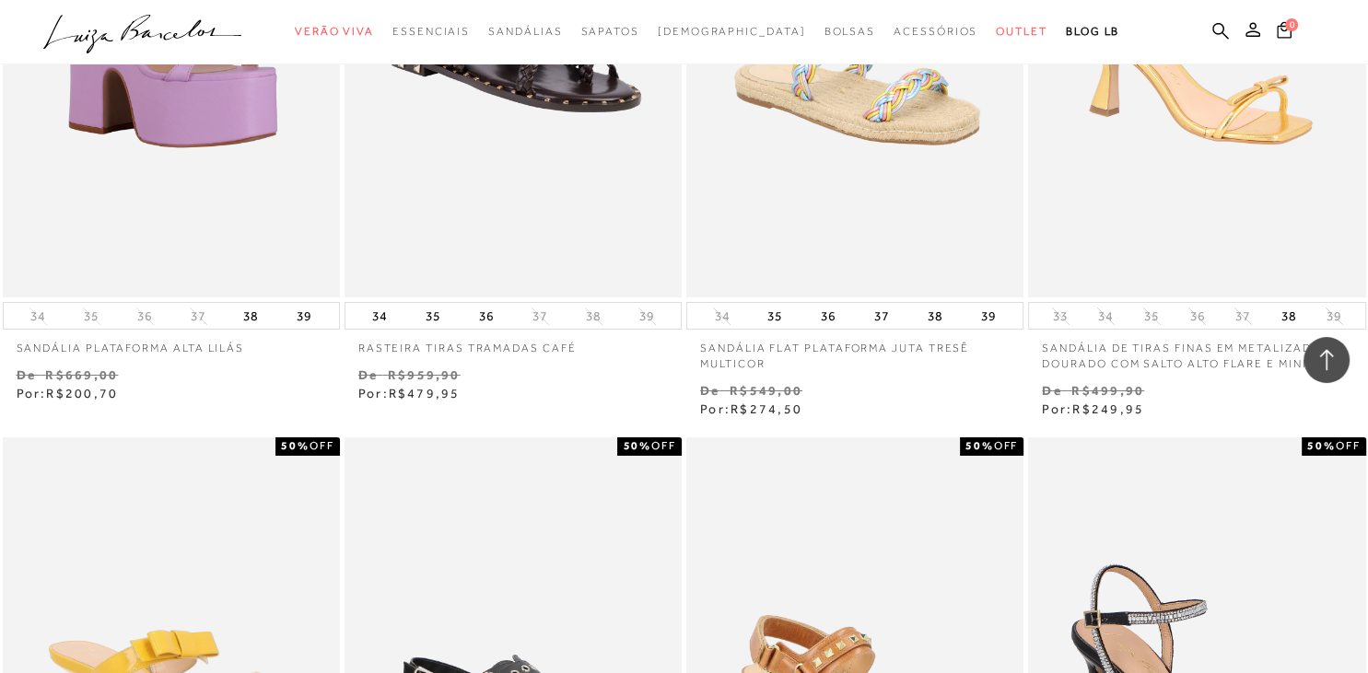
scroll to position [26644, 0]
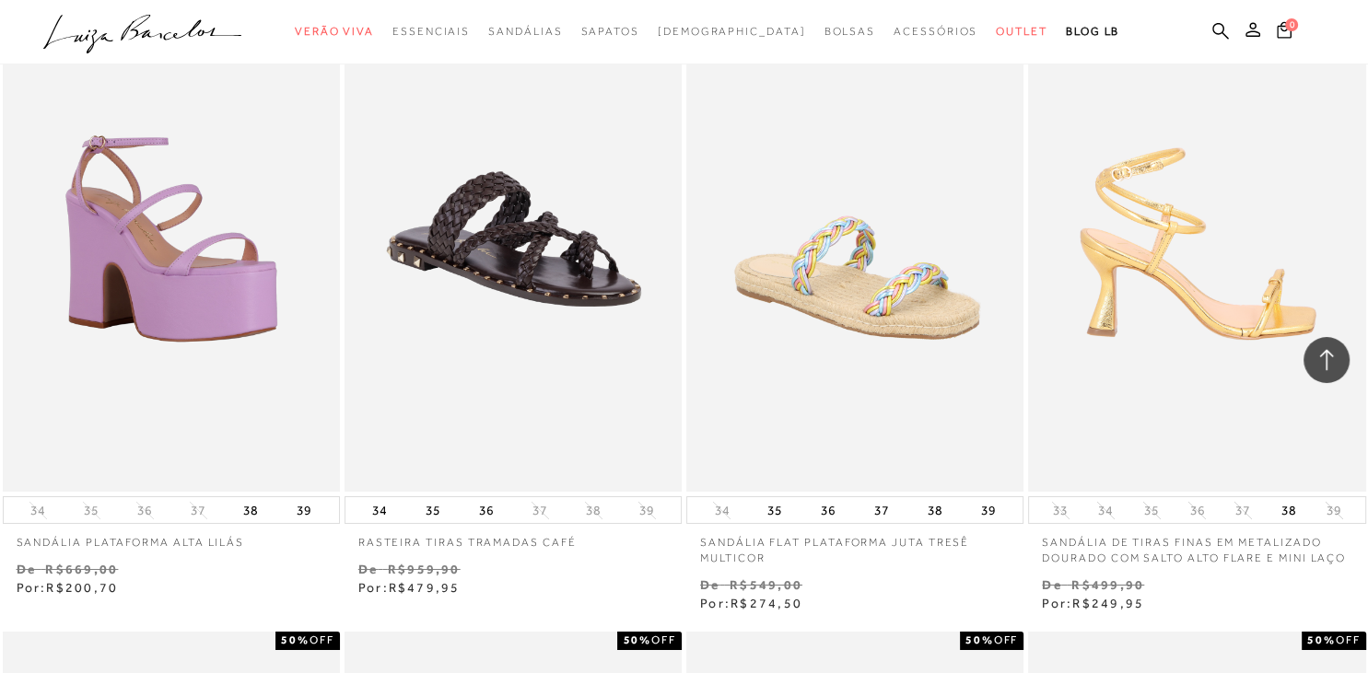
click at [1184, 289] on img at bounding box center [1197, 239] width 335 height 506
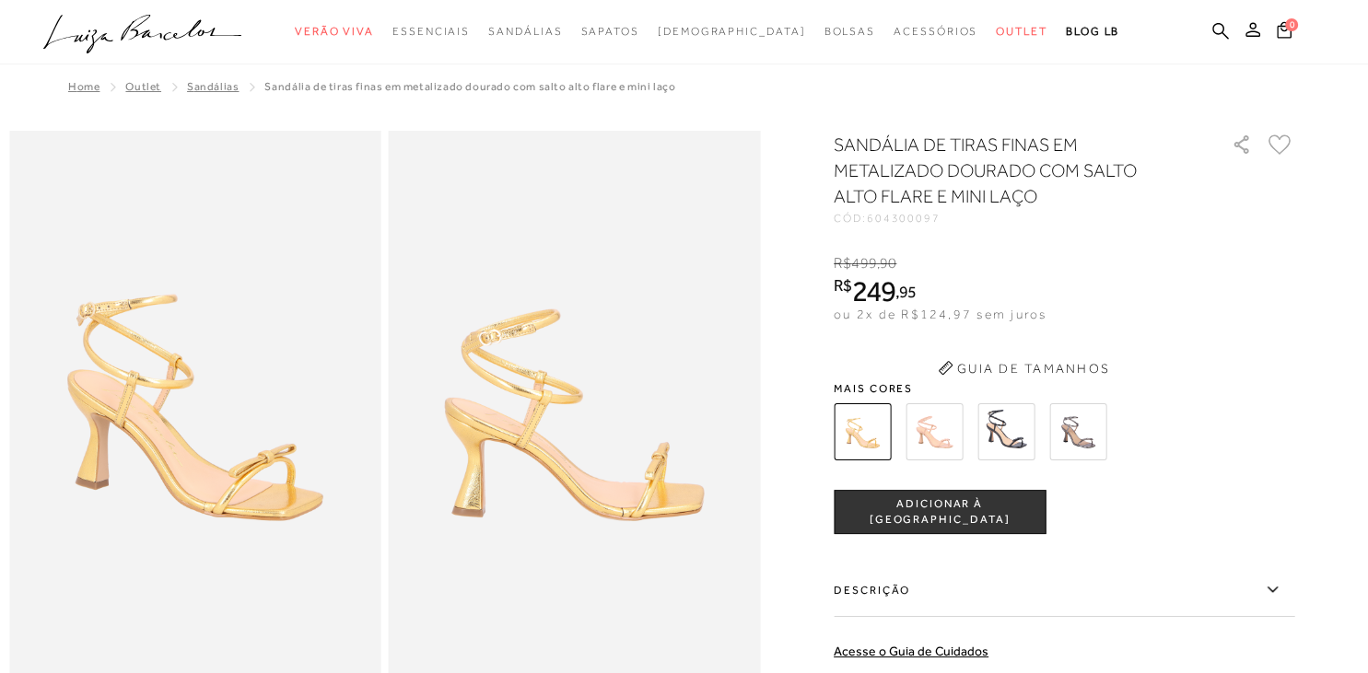
scroll to position [107, 0]
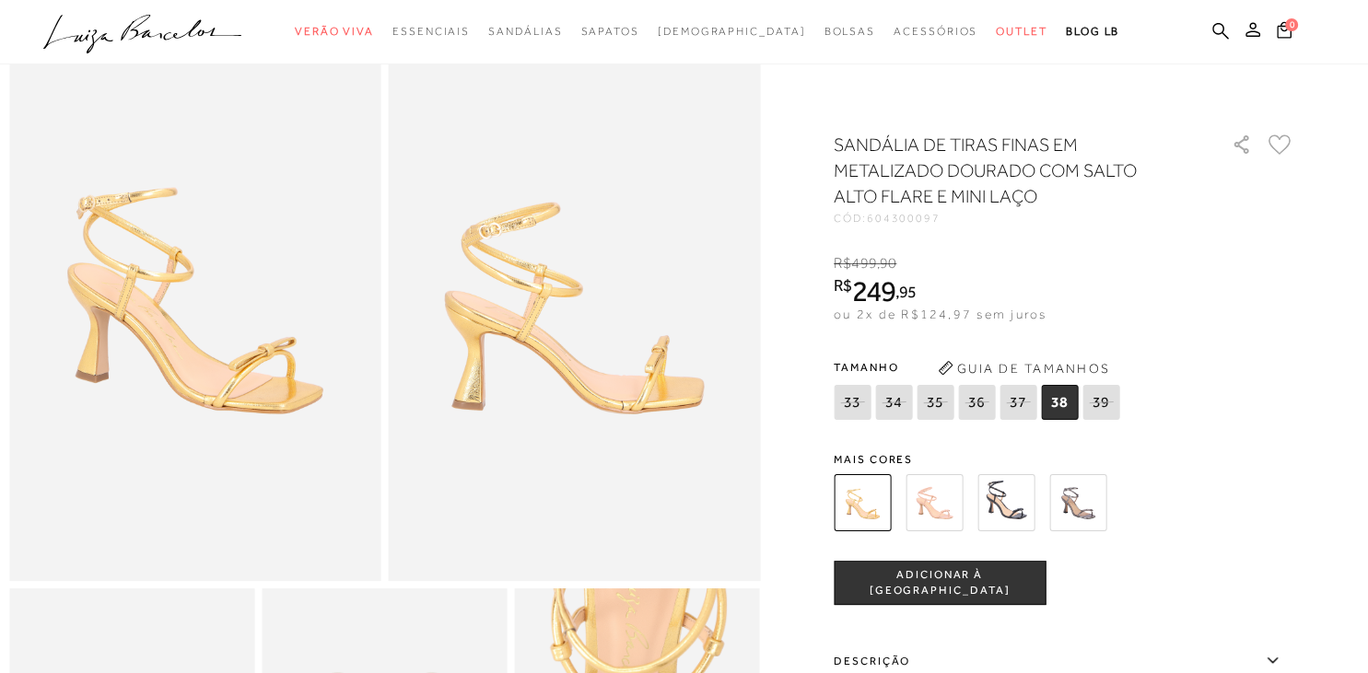
scroll to position [3335, 0]
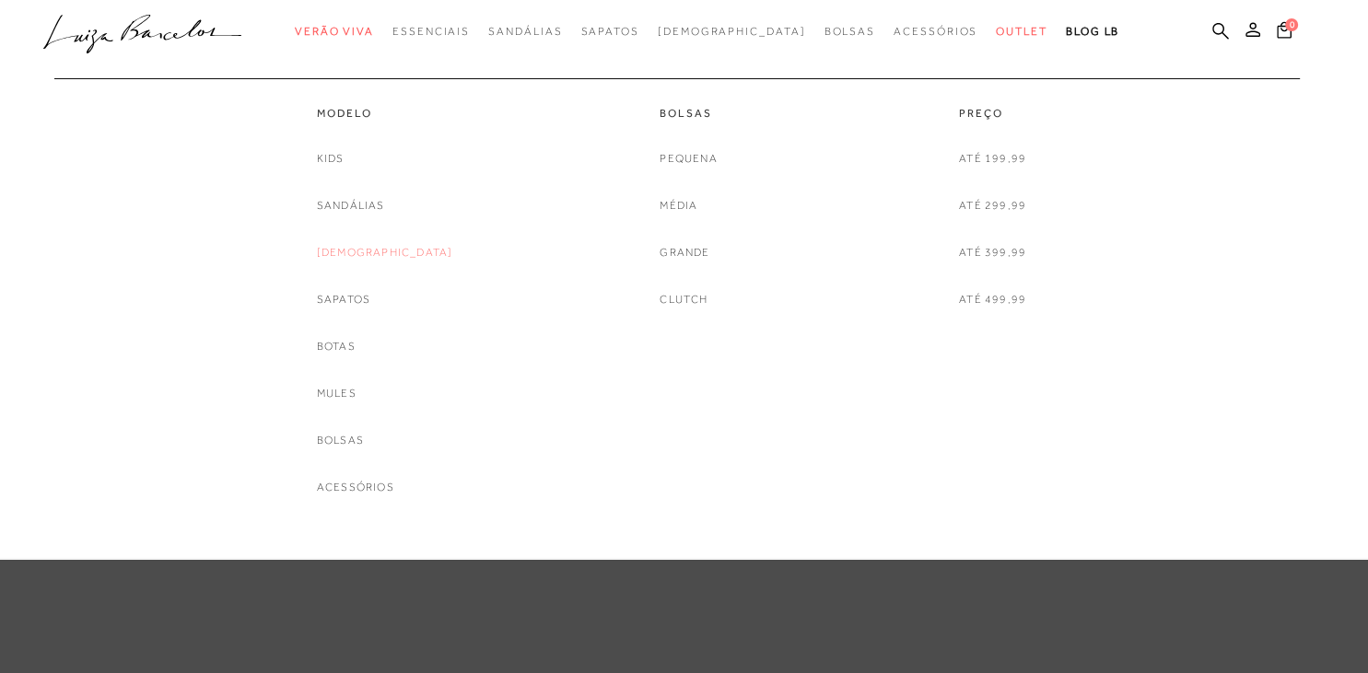
click at [394, 64] on div "categoryHeader .a{fill-rule:evenodd;} Verão Viva Em alta Favoritos das Influenc…" at bounding box center [670, 32] width 1368 height 64
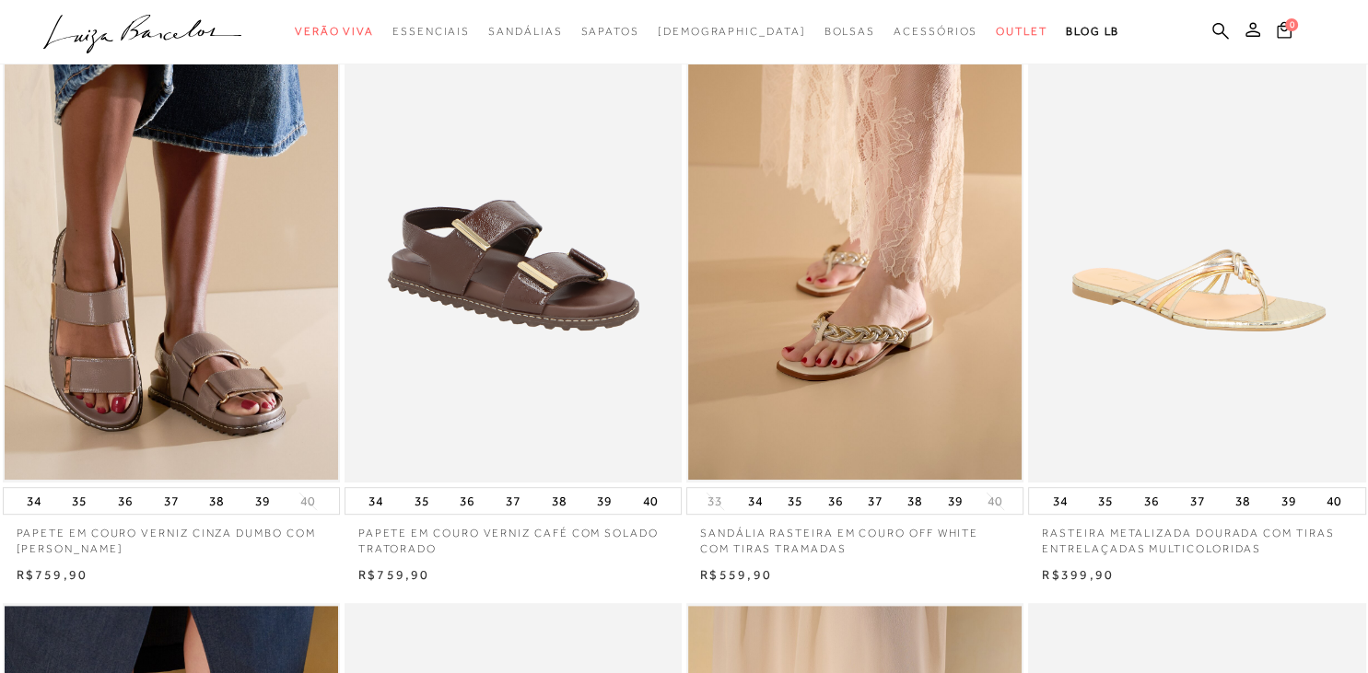
scroll to position [583, 0]
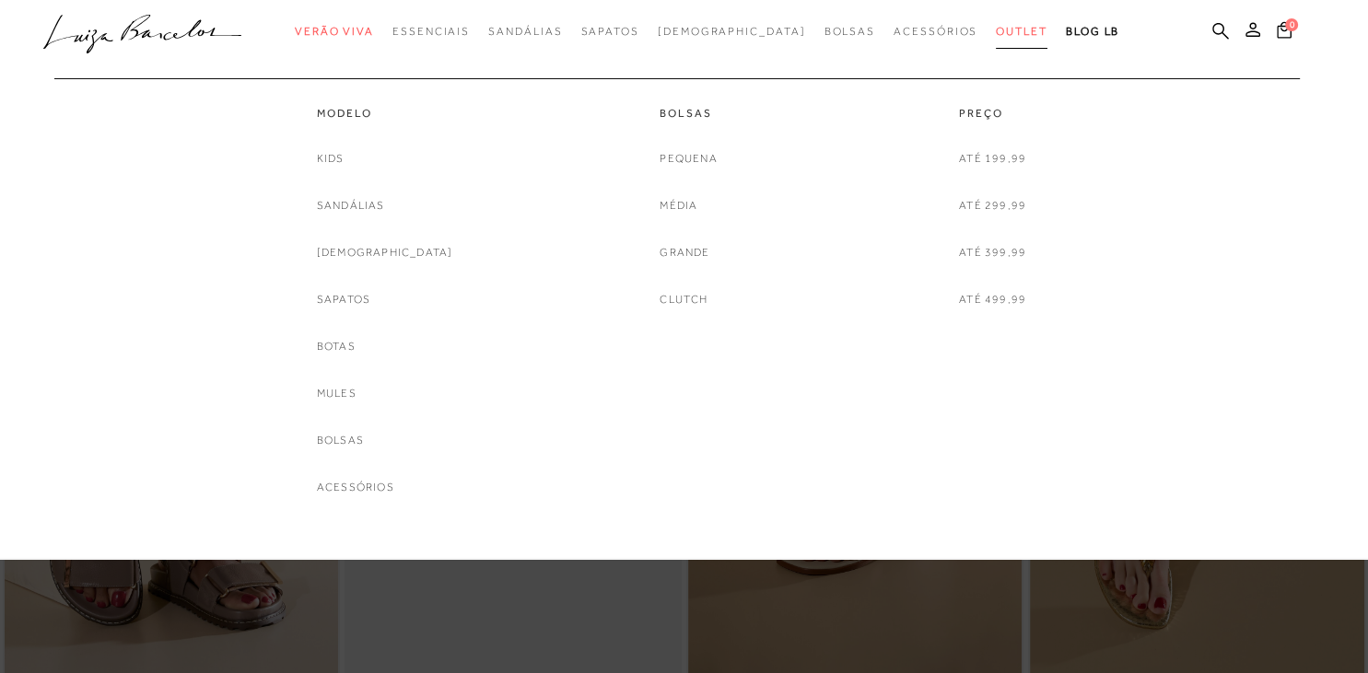
click at [996, 33] on span "Outlet" at bounding box center [1022, 31] width 52 height 13
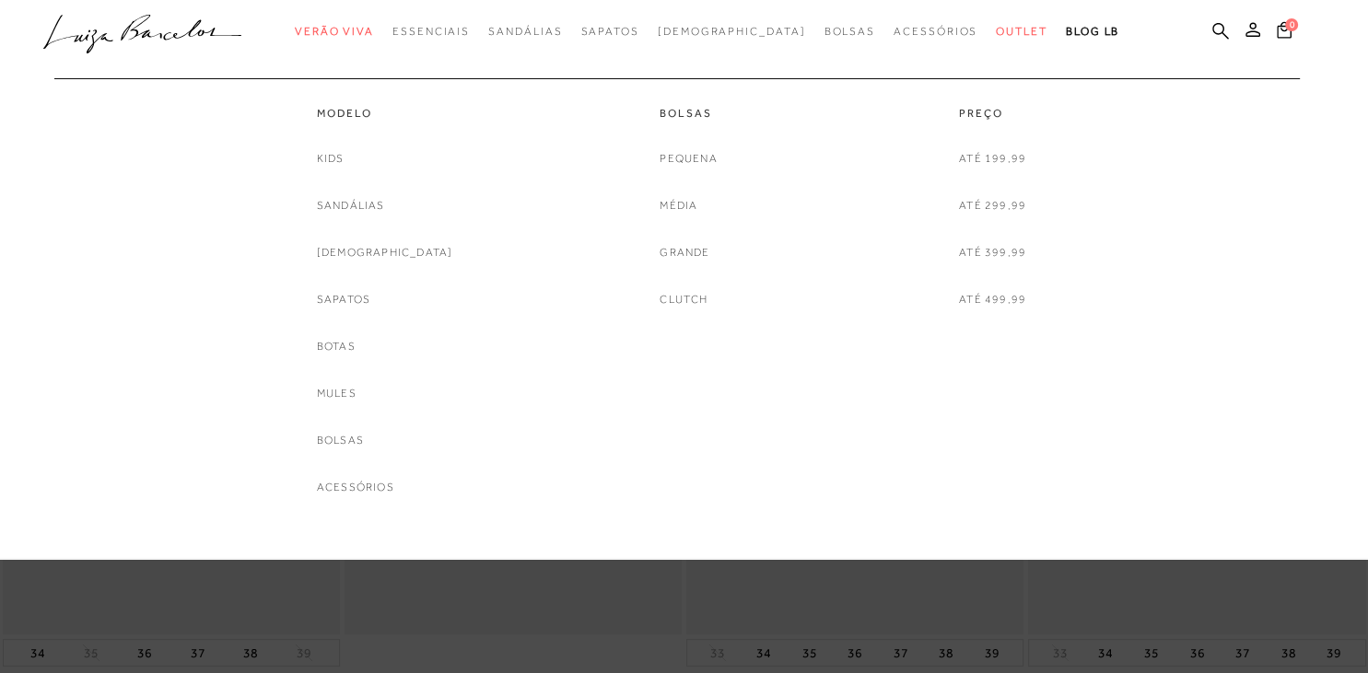
click at [392, 241] on div "Kids [GEOGRAPHIC_DATA] [DEMOGRAPHIC_DATA] Sapatos [GEOGRAPHIC_DATA] Mules [GEOG…" at bounding box center [385, 323] width 136 height 348
click at [367, 248] on link "[DEMOGRAPHIC_DATA]" at bounding box center [385, 252] width 136 height 19
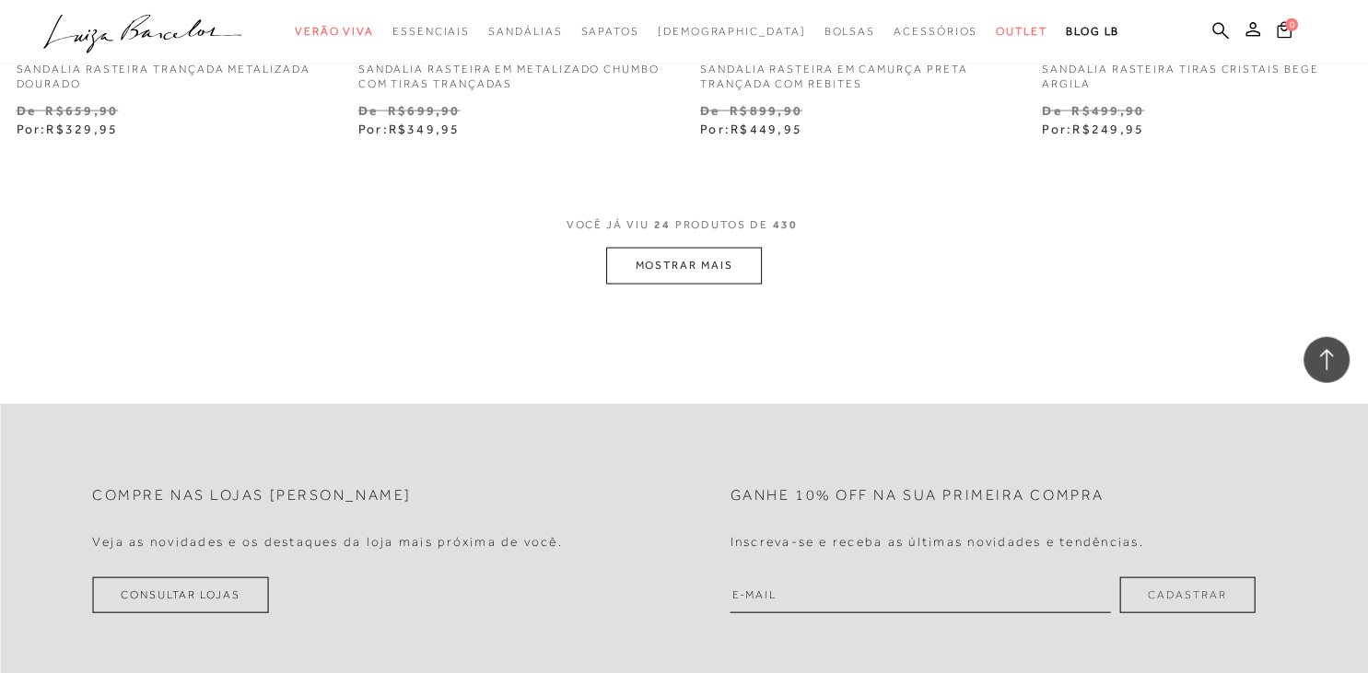
scroll to position [3890, 0]
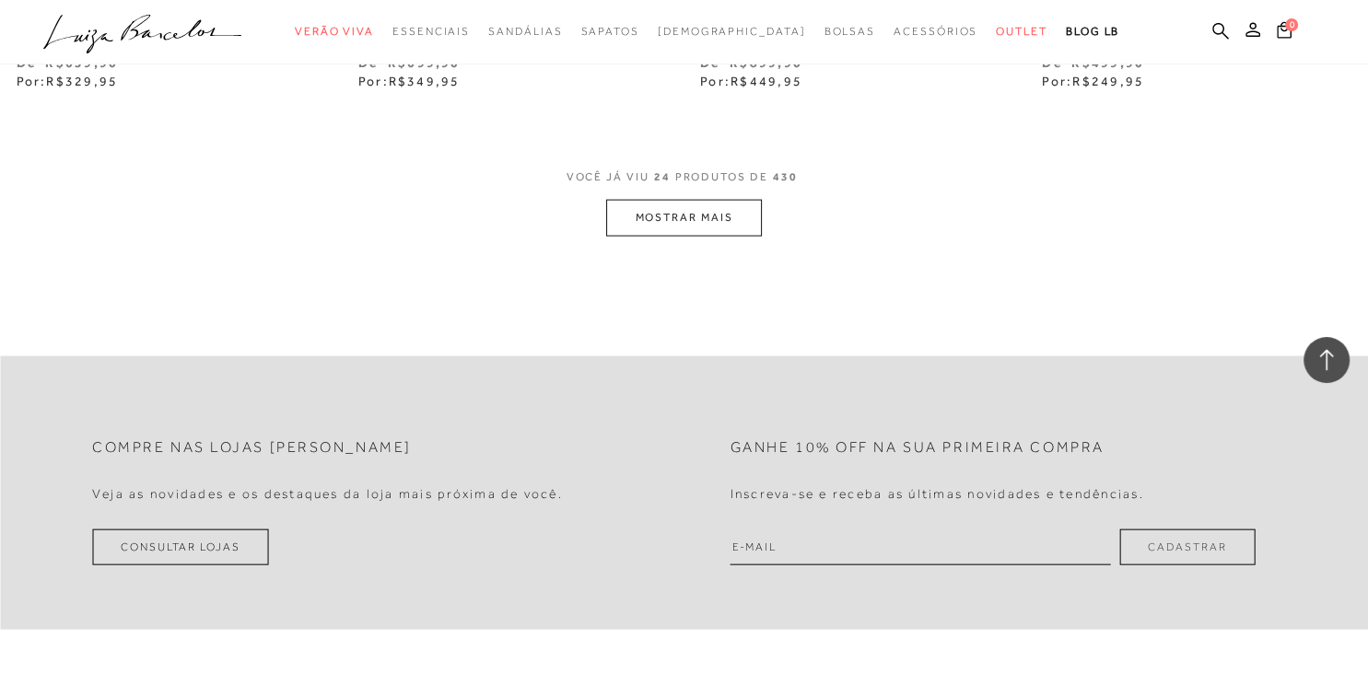
click at [694, 212] on button "MOSTRAR MAIS" at bounding box center [683, 218] width 155 height 36
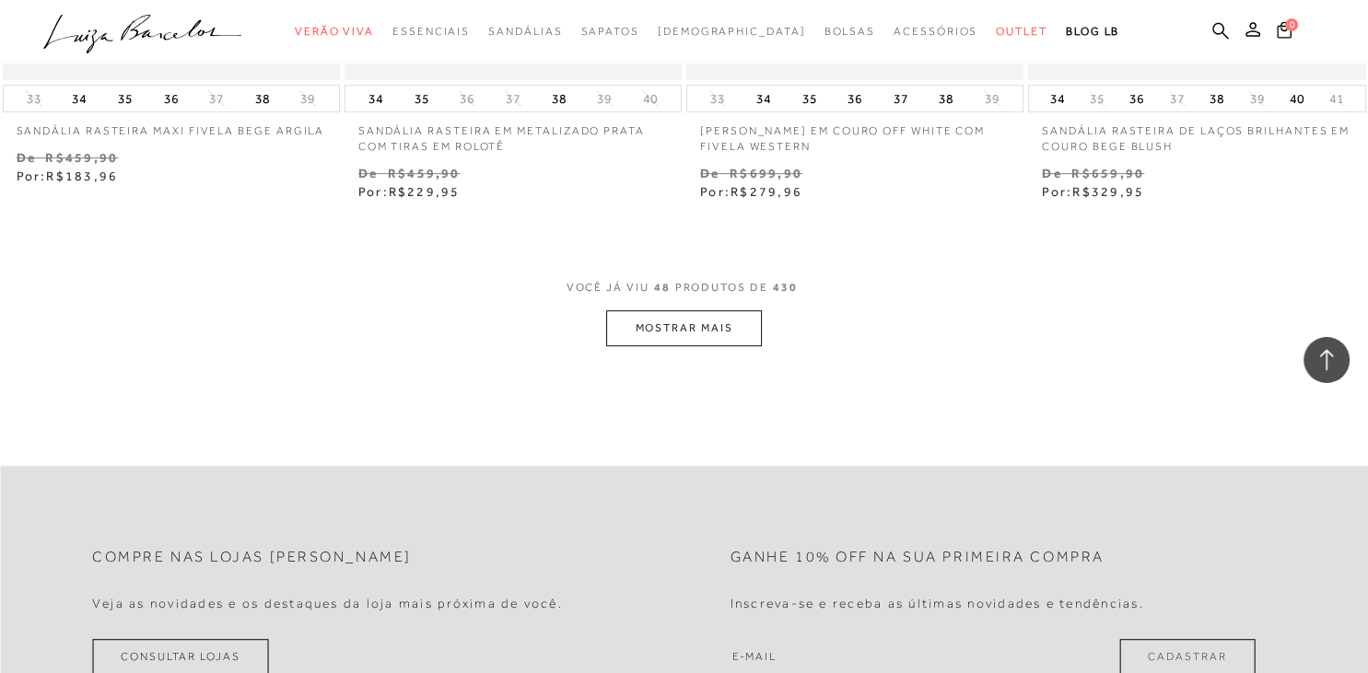
scroll to position [7683, 0]
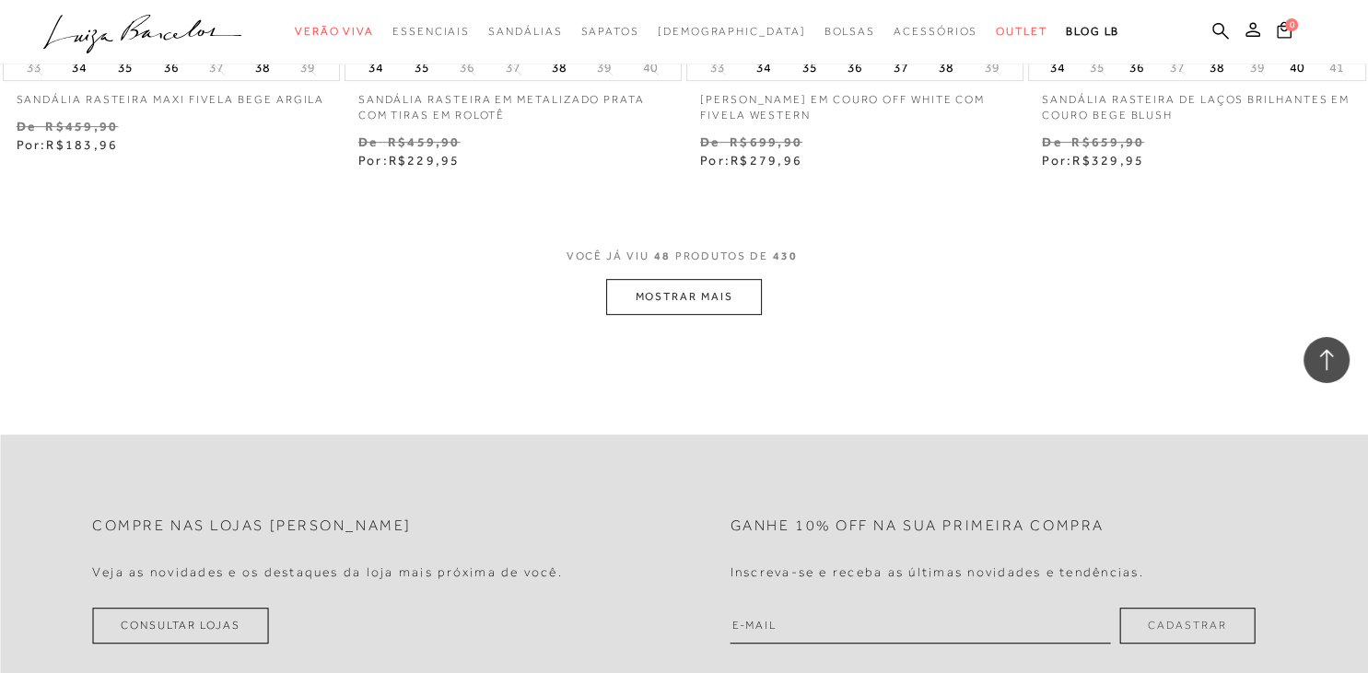
click at [729, 290] on button "MOSTRAR MAIS" at bounding box center [683, 297] width 155 height 36
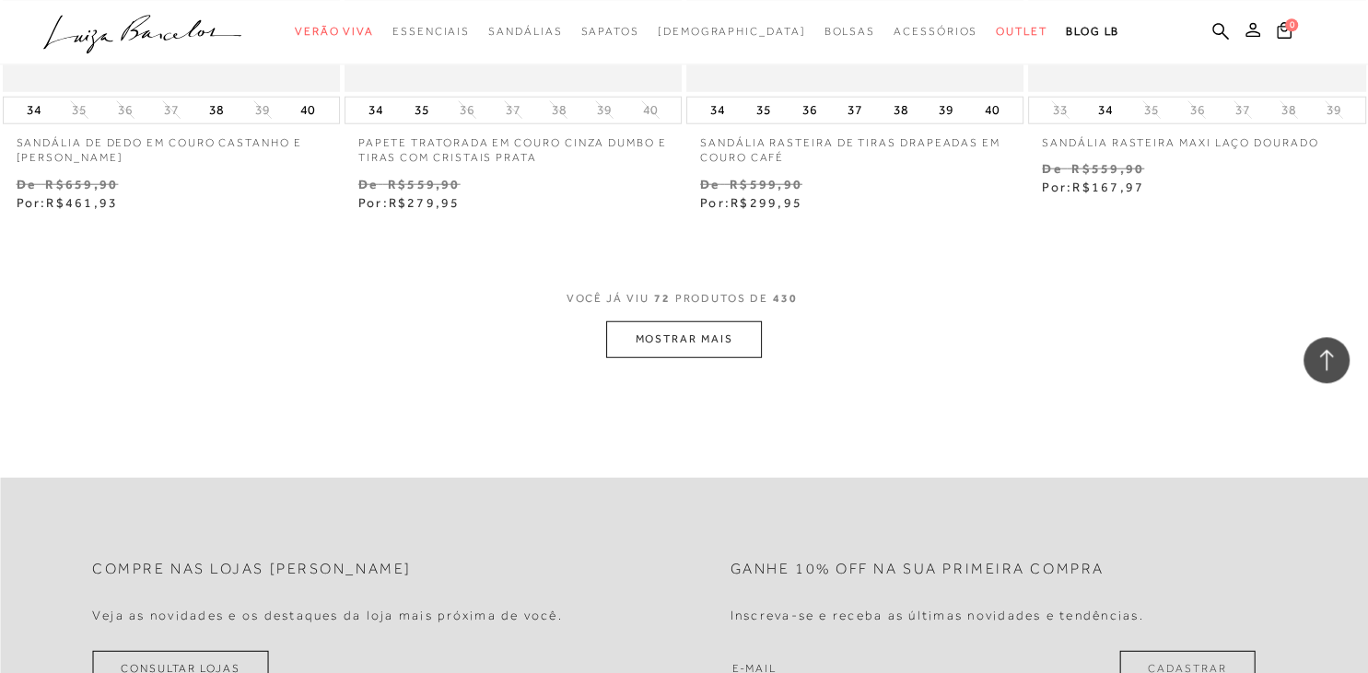
scroll to position [11574, 0]
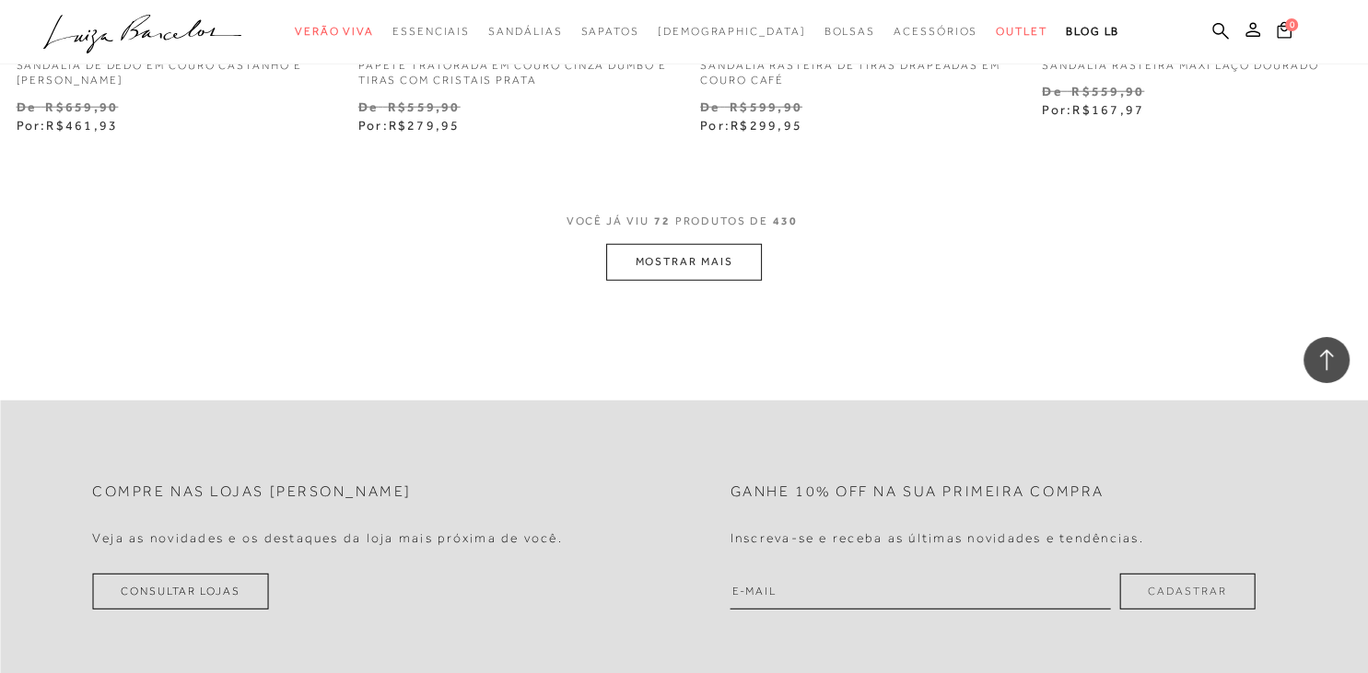
click at [698, 259] on button "MOSTRAR MAIS" at bounding box center [683, 262] width 155 height 36
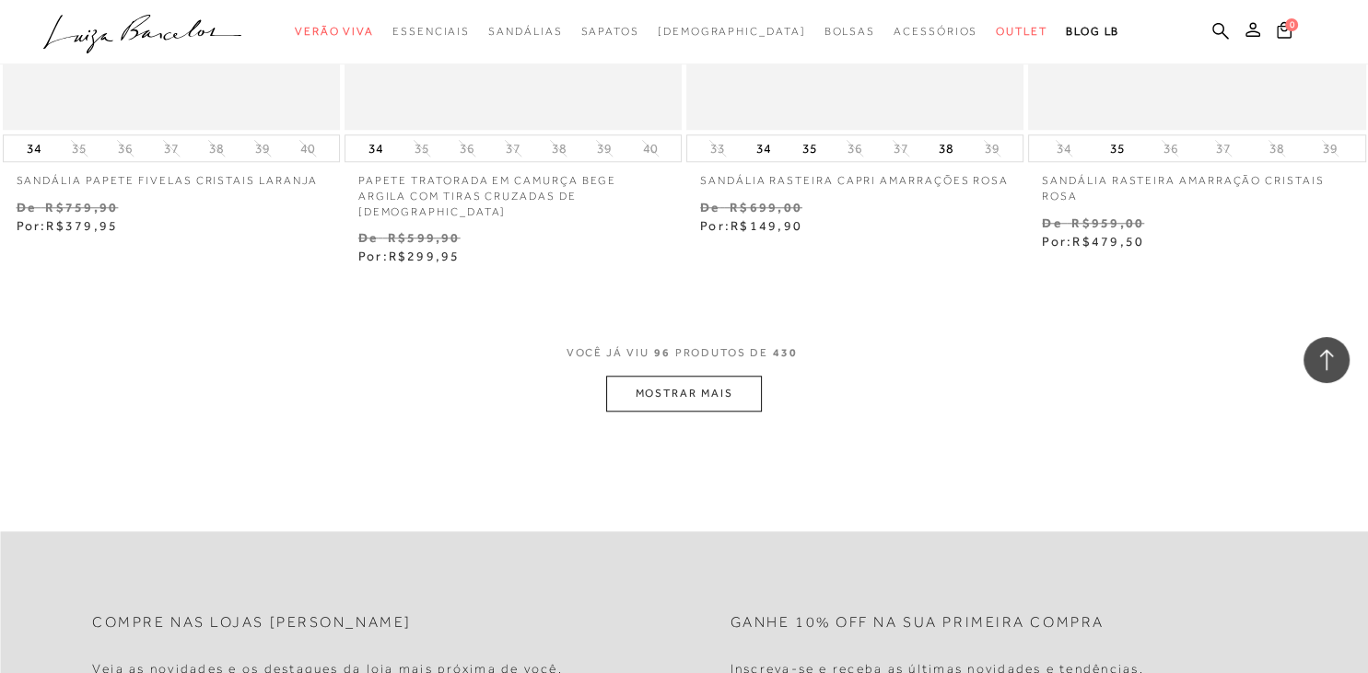
scroll to position [15367, 0]
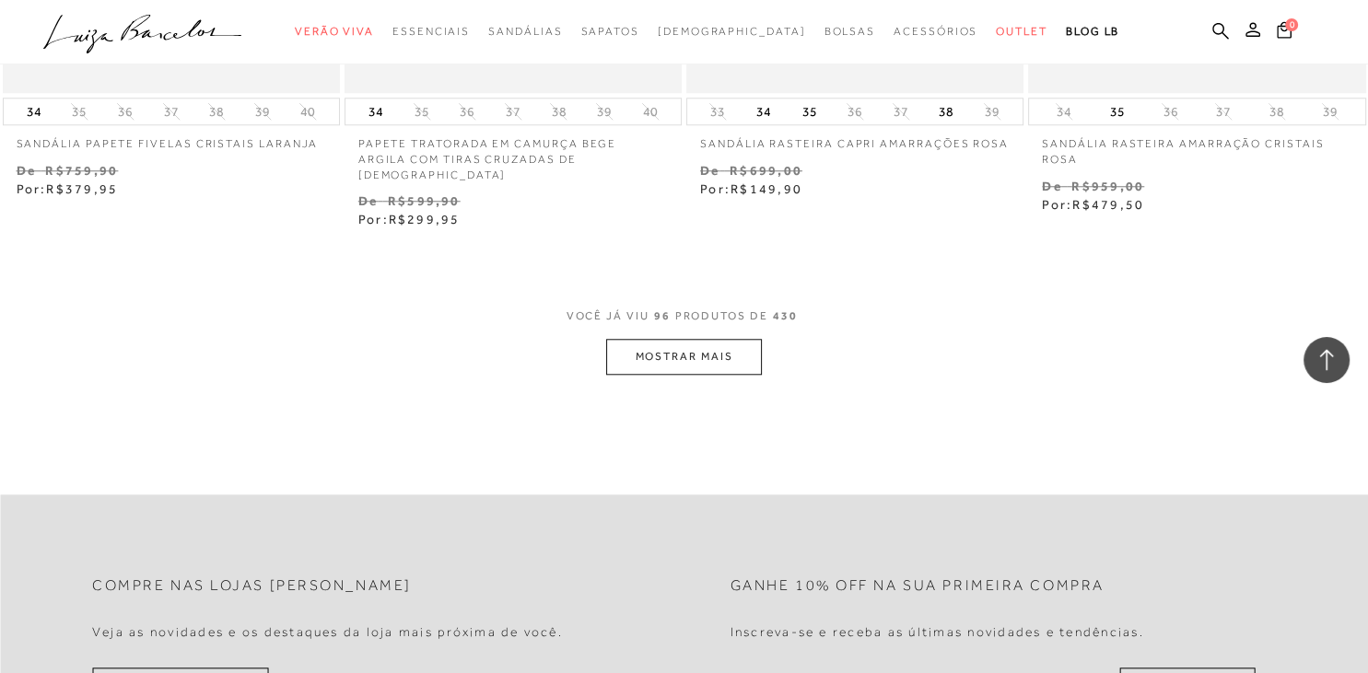
click at [689, 348] on button "MOSTRAR MAIS" at bounding box center [683, 357] width 155 height 36
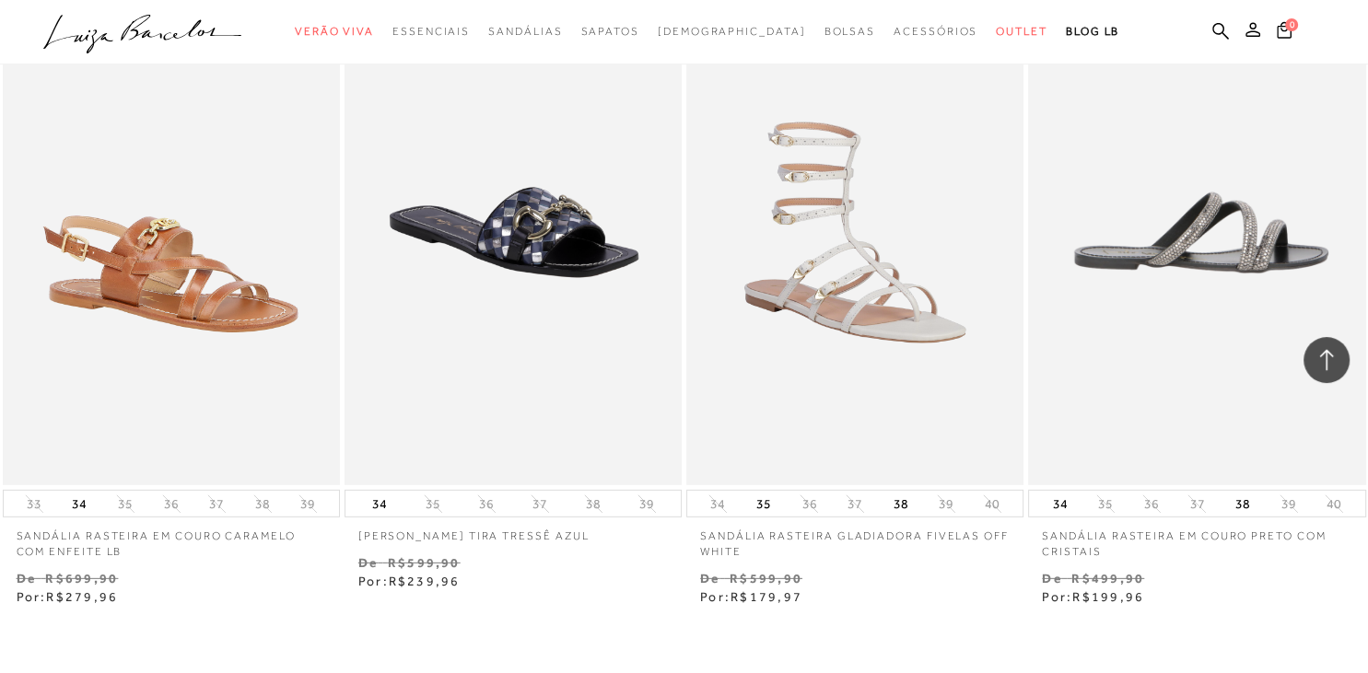
scroll to position [19063, 0]
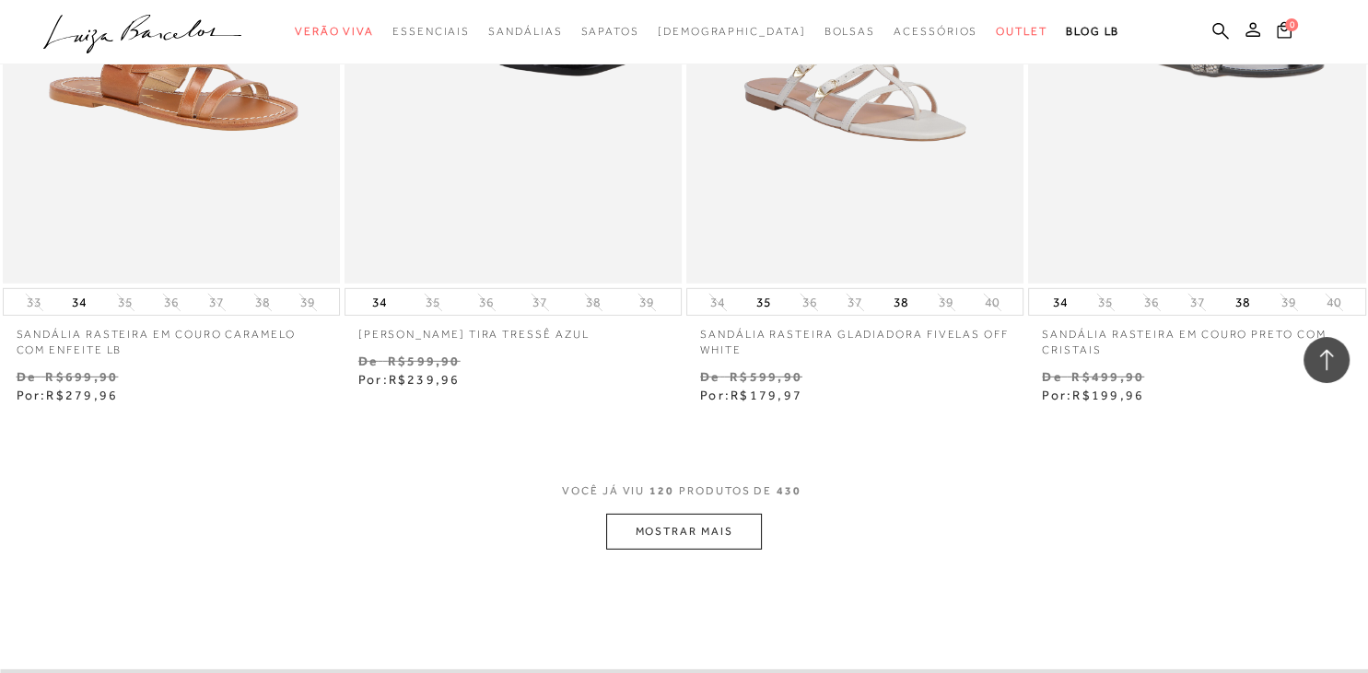
click at [702, 518] on button "MOSTRAR MAIS" at bounding box center [683, 532] width 155 height 36
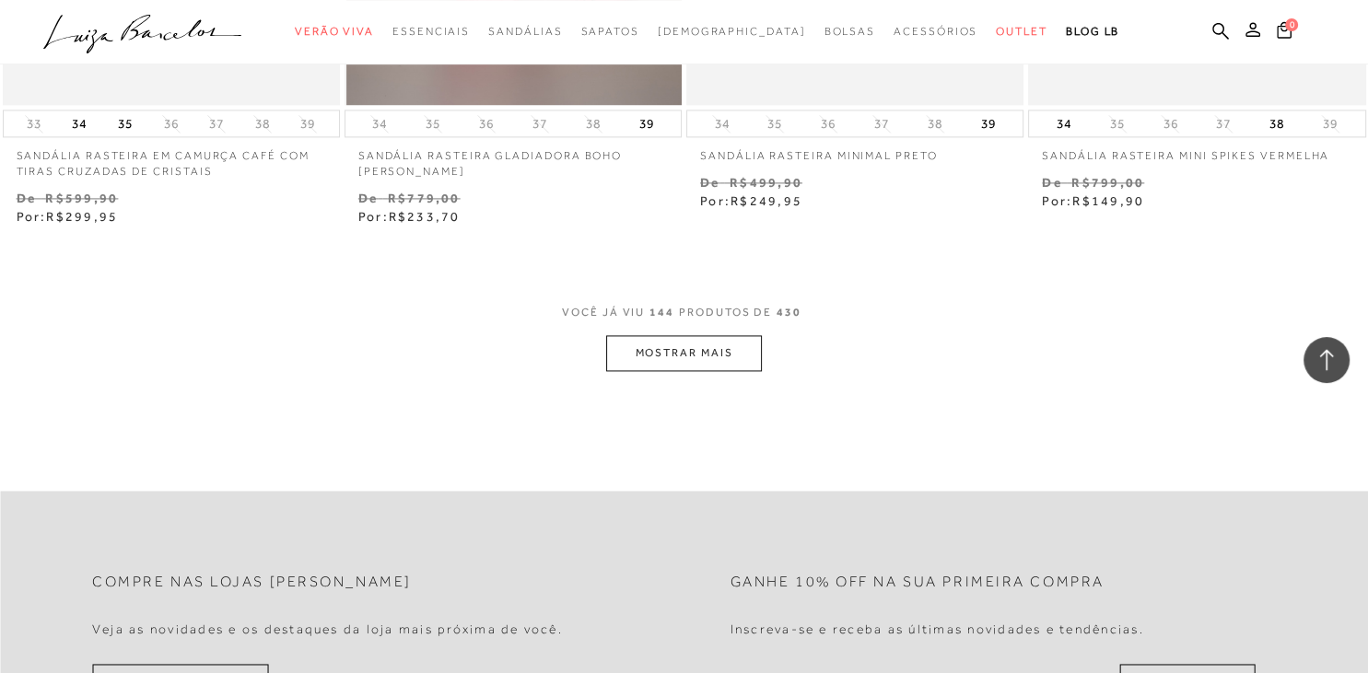
scroll to position [23245, 0]
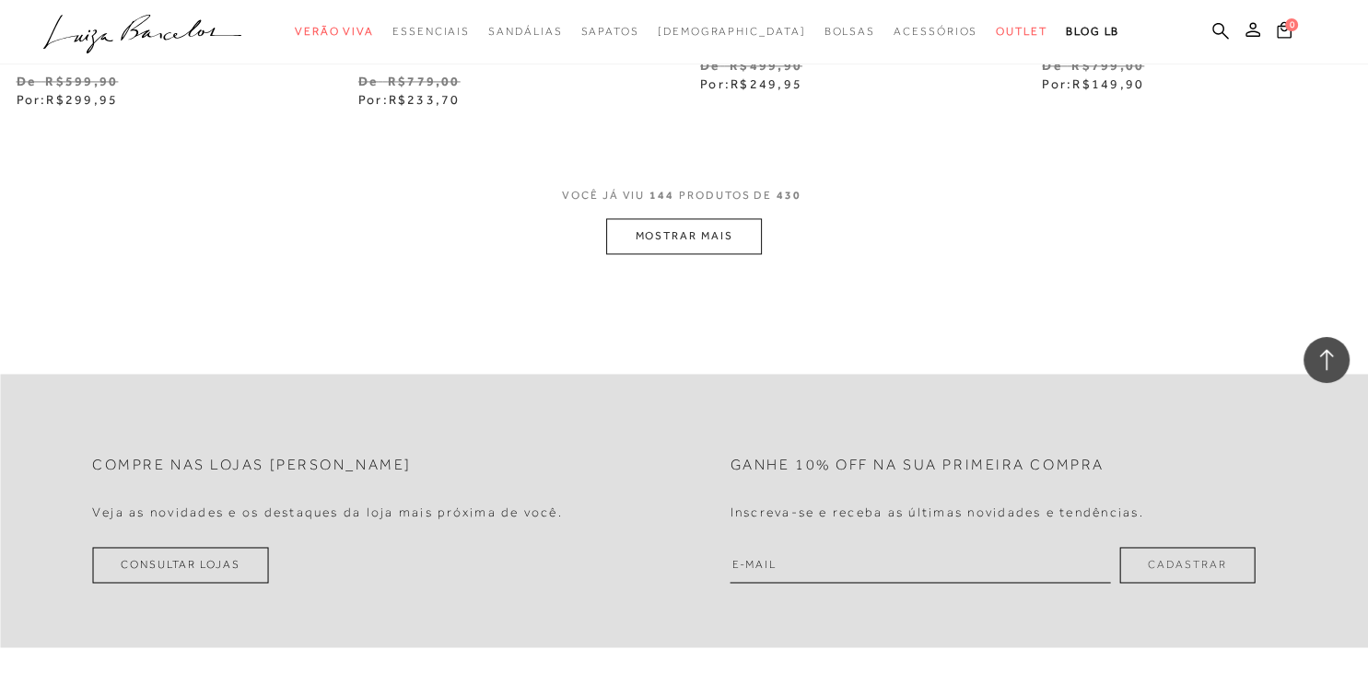
click at [698, 218] on button "MOSTRAR MAIS" at bounding box center [683, 236] width 155 height 36
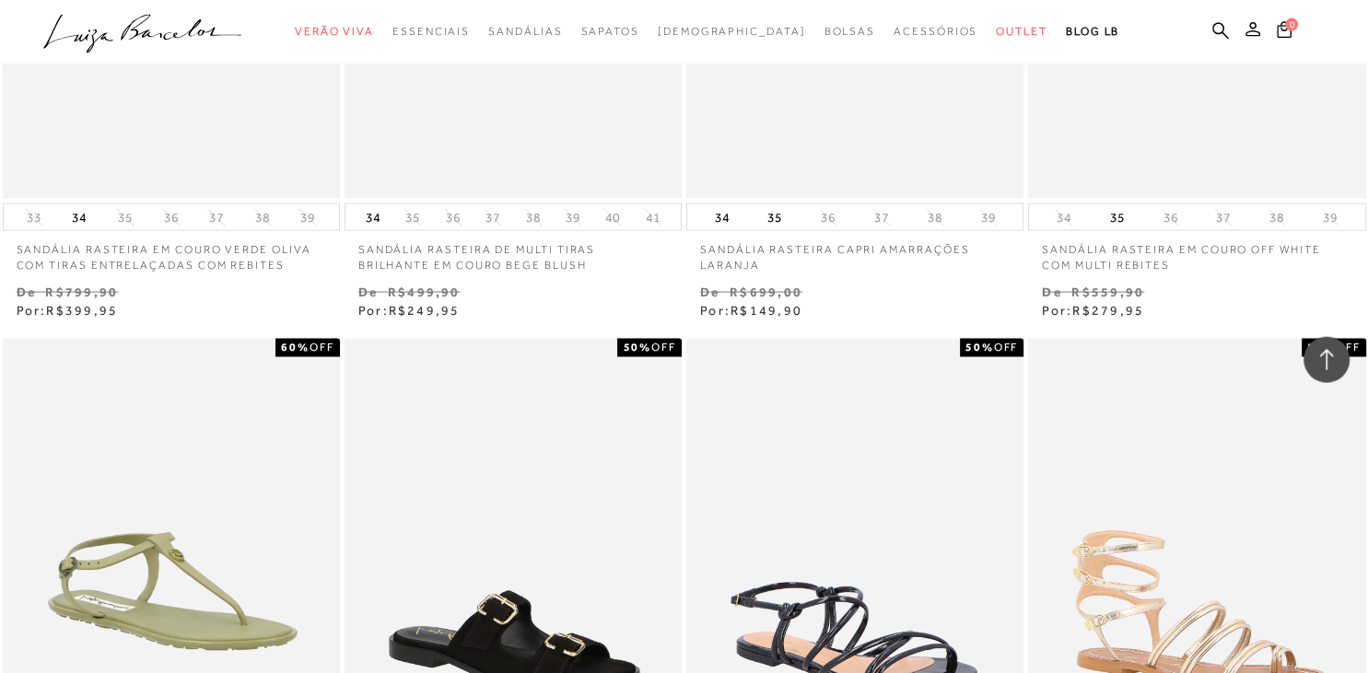
scroll to position [24561, 0]
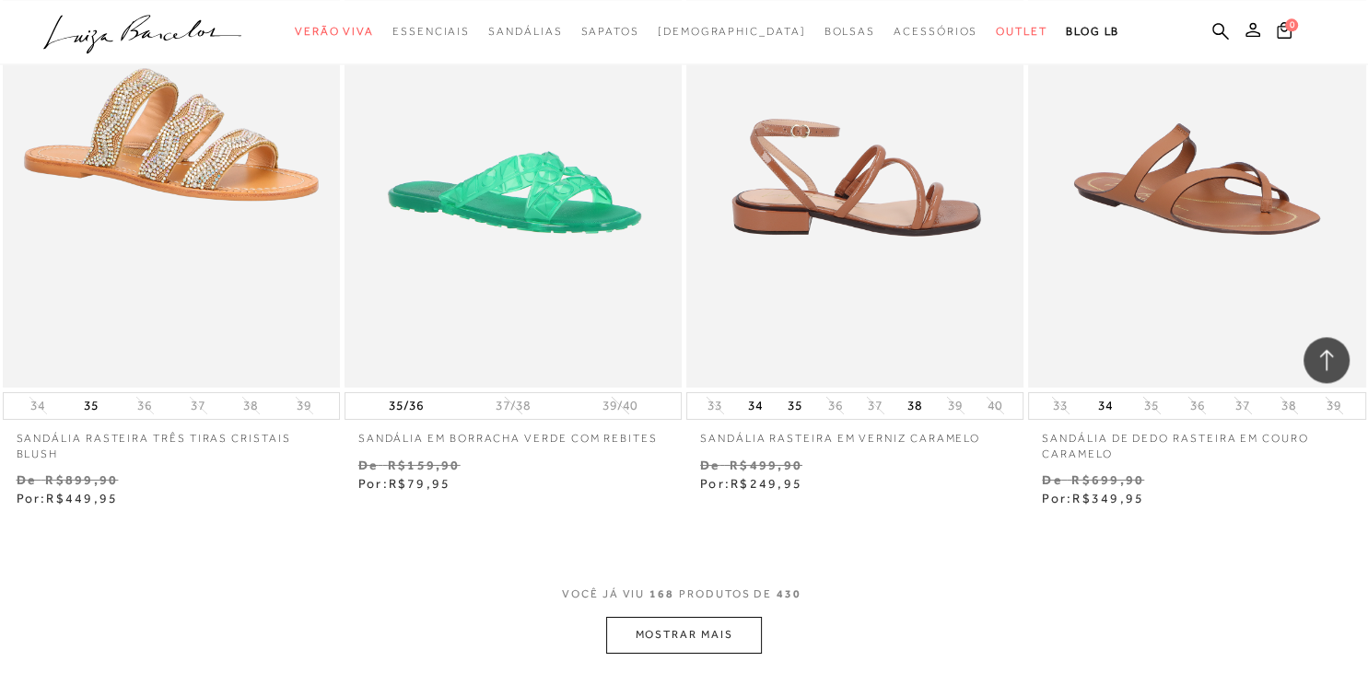
scroll to position [26747, 0]
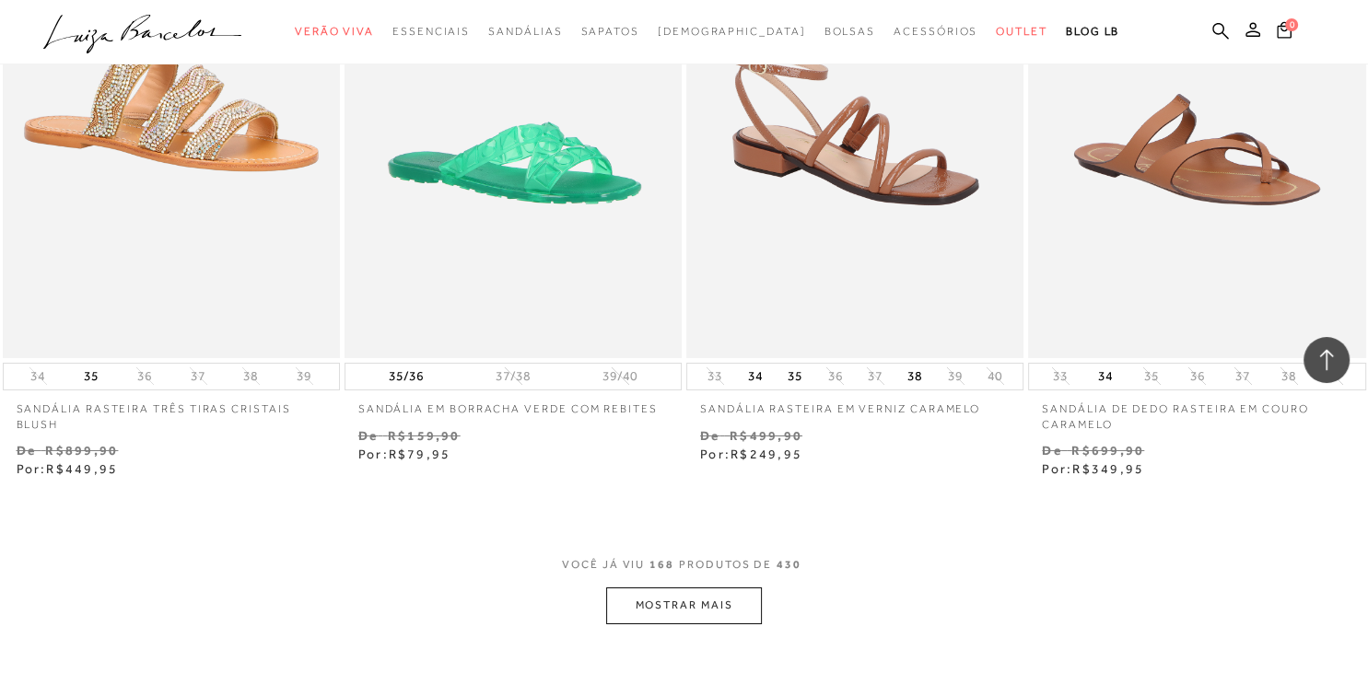
click at [728, 588] on button "MOSTRAR MAIS" at bounding box center [683, 606] width 155 height 36
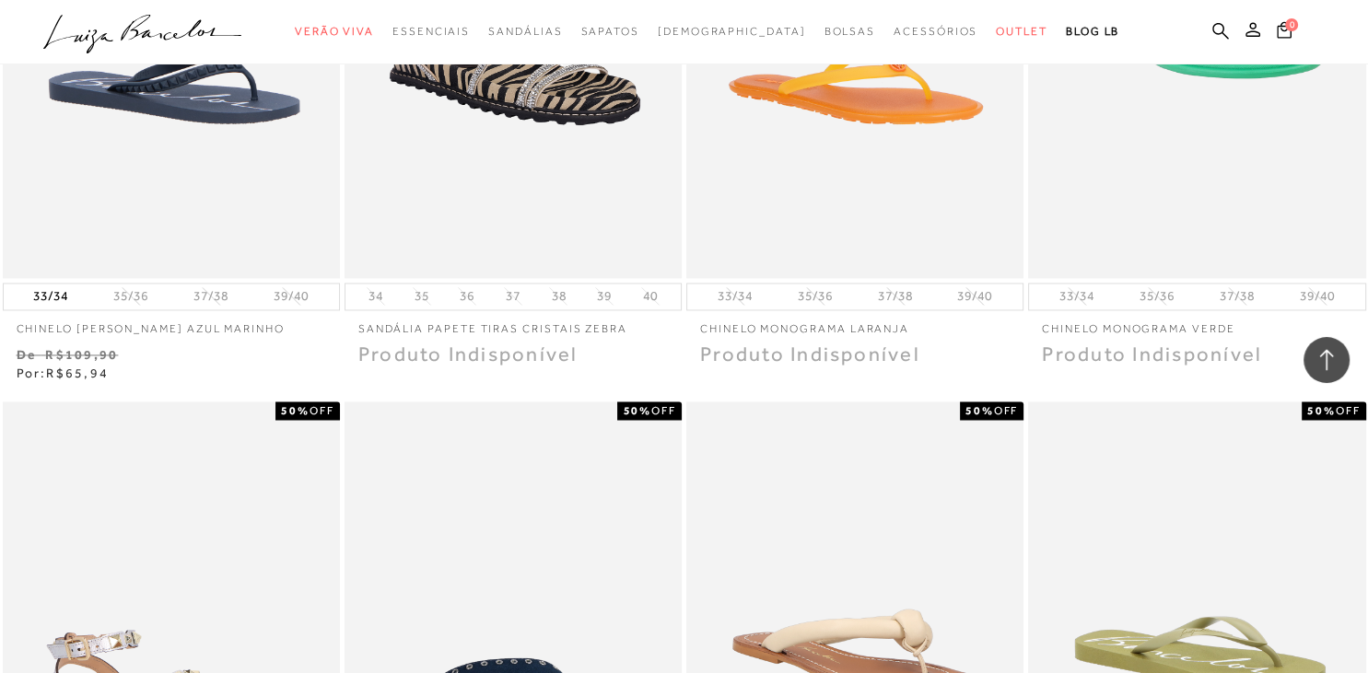
scroll to position [30540, 0]
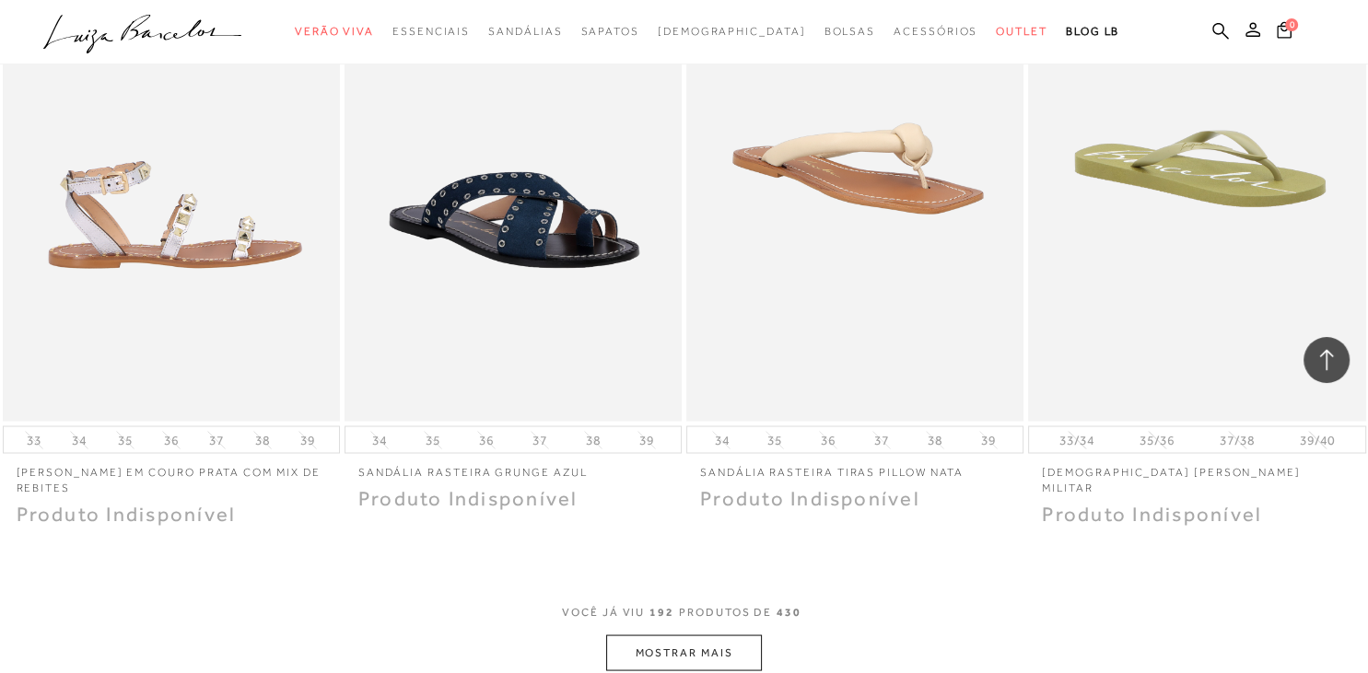
click at [192, 158] on img at bounding box center [172, 168] width 335 height 506
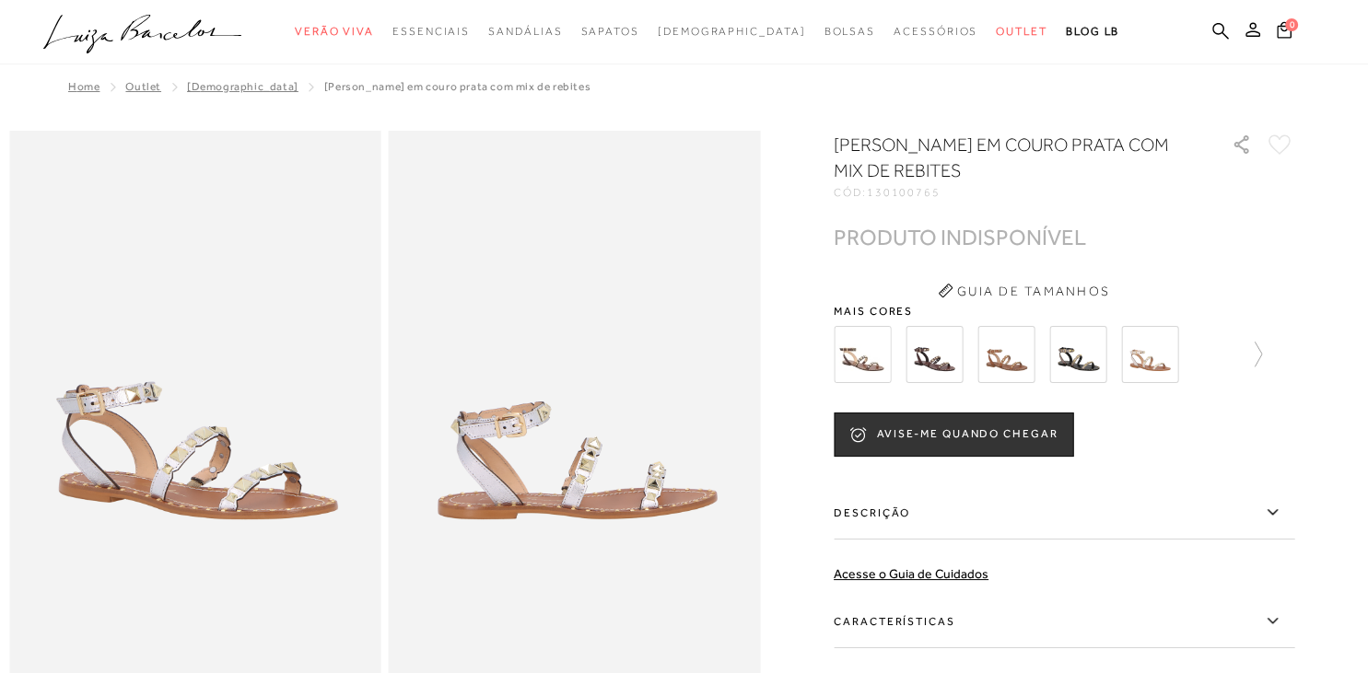
click at [1148, 359] on img at bounding box center [1149, 354] width 57 height 57
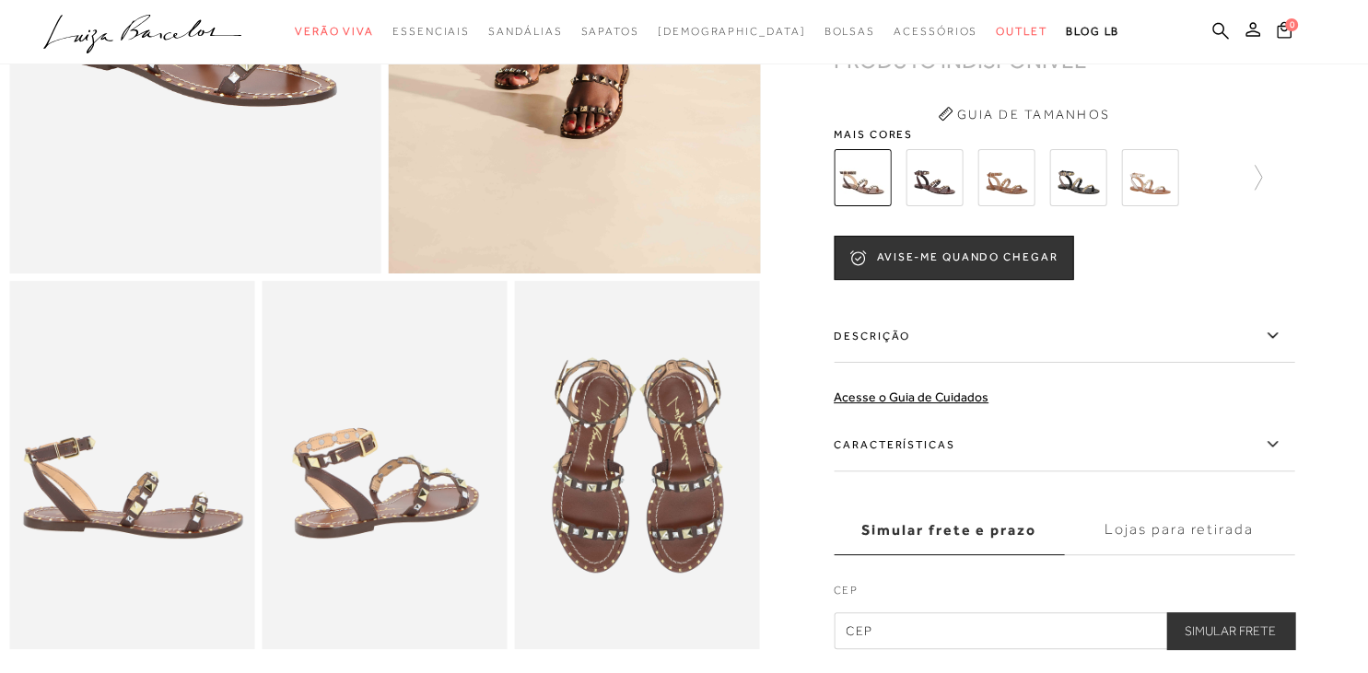
scroll to position [583, 0]
